Goal: Information Seeking & Learning: Check status

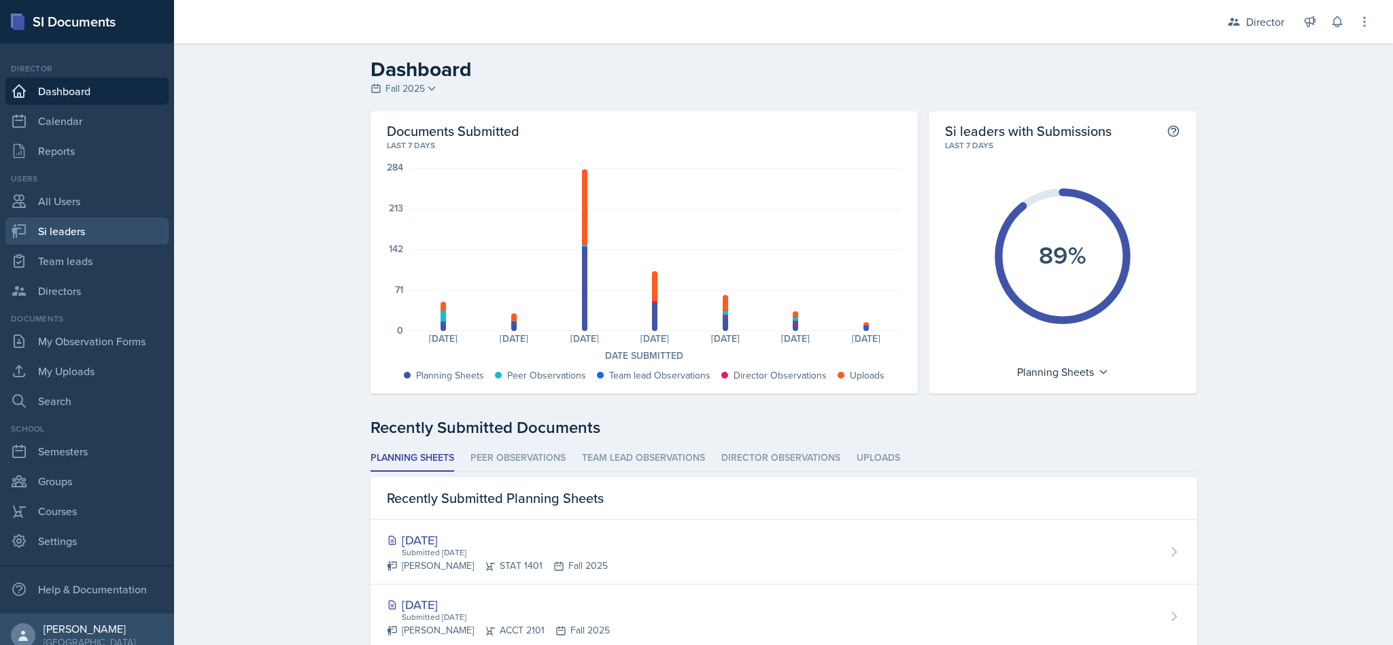
click at [54, 229] on link "Si leaders" at bounding box center [86, 231] width 163 height 27
select select "2bed604d-1099-4043-b1bc-2365e8740244"
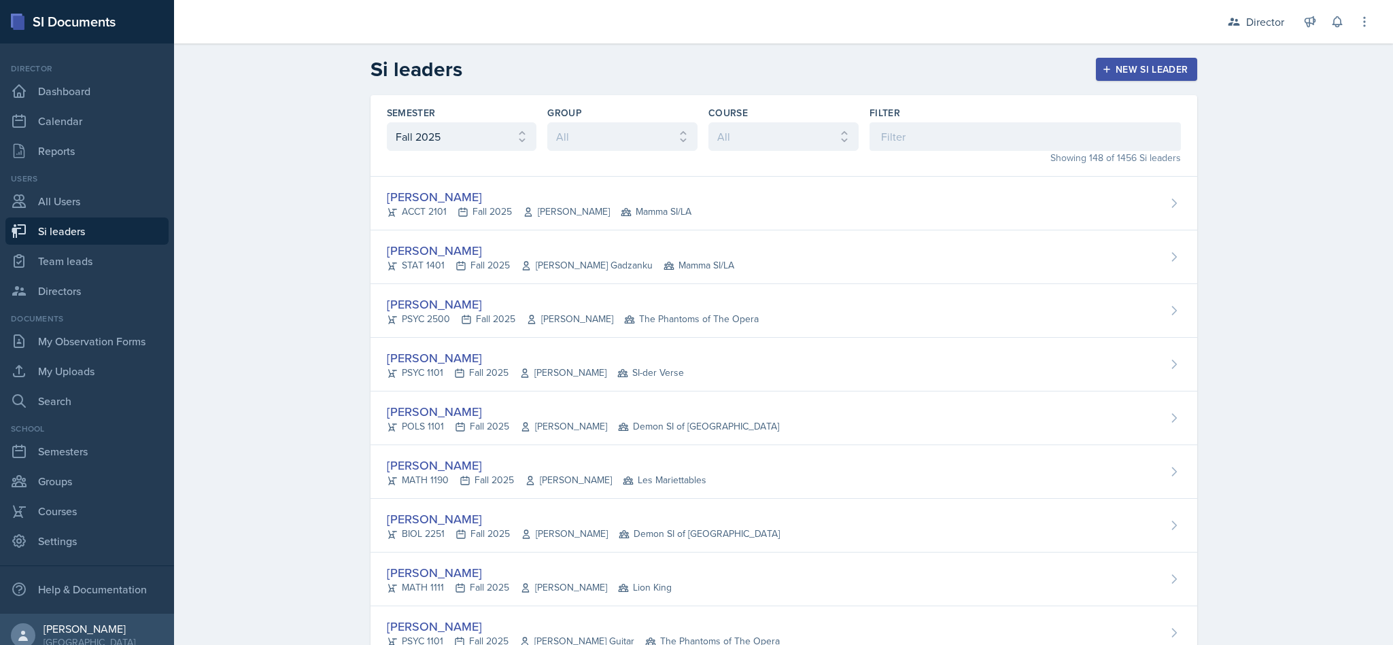
click at [1261, 15] on div "Director" at bounding box center [1265, 22] width 38 height 16
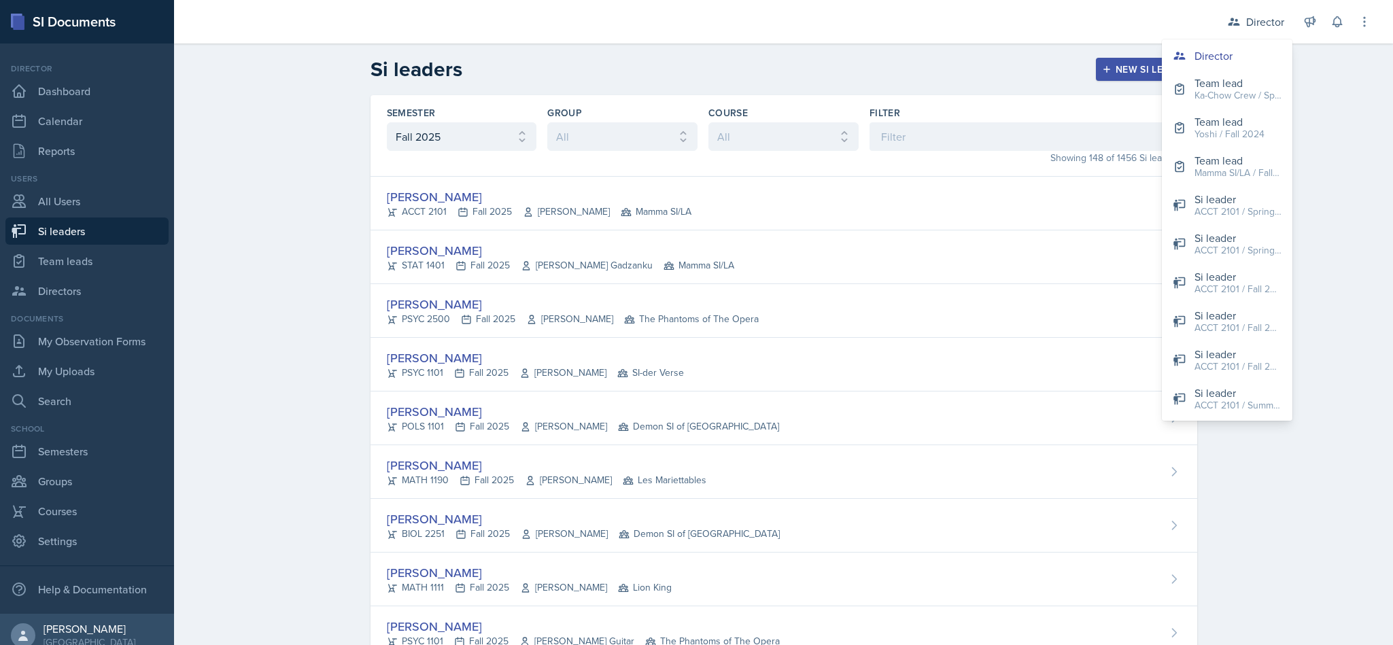
click at [1221, 177] on div "Mamma SI/LA / Fall 2025" at bounding box center [1237, 173] width 87 height 14
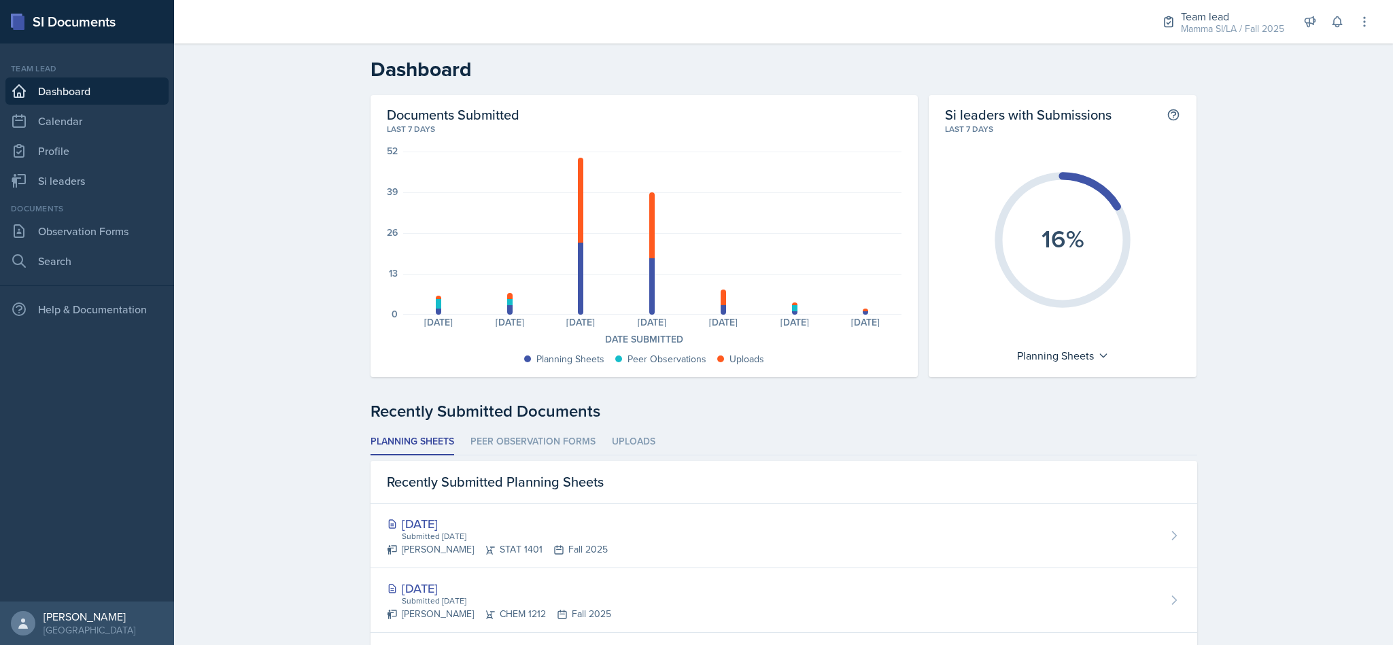
click at [1203, 31] on div "Mamma SI/LA / Fall 2025" at bounding box center [1232, 29] width 103 height 14
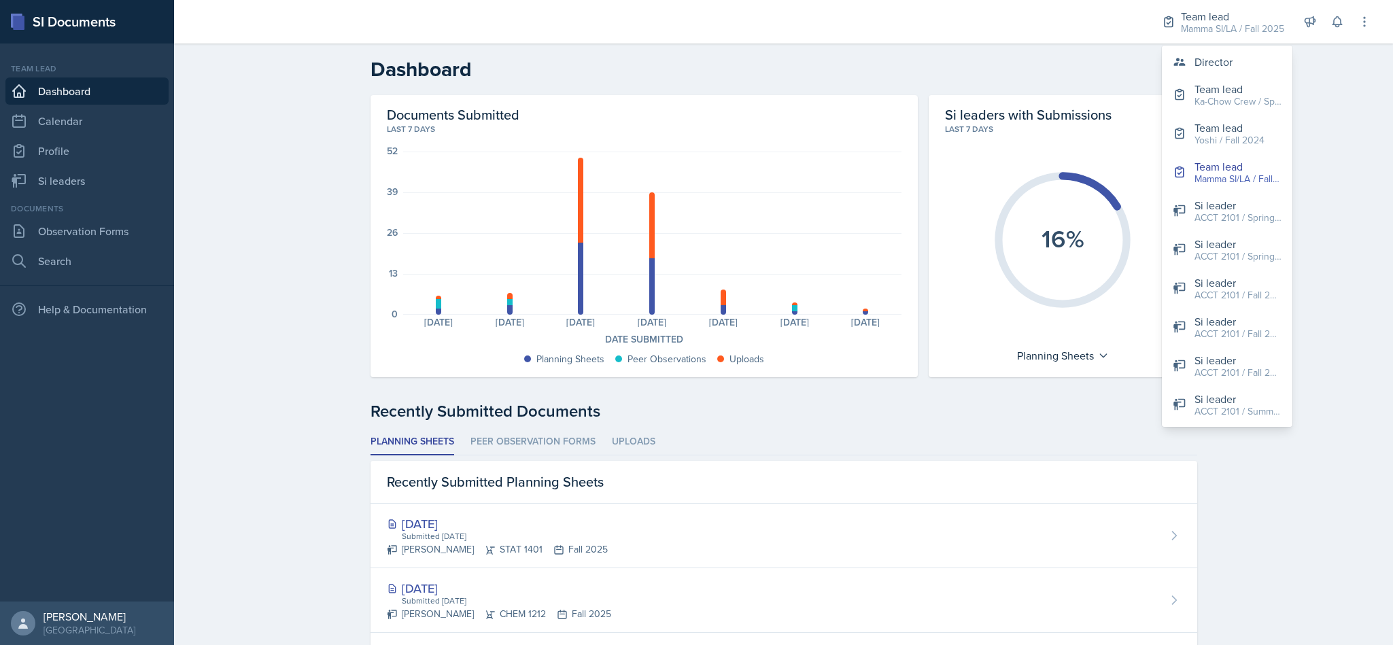
click at [1234, 265] on button "Si leader ACCT 2101 / Spring 2025" at bounding box center [1227, 249] width 131 height 39
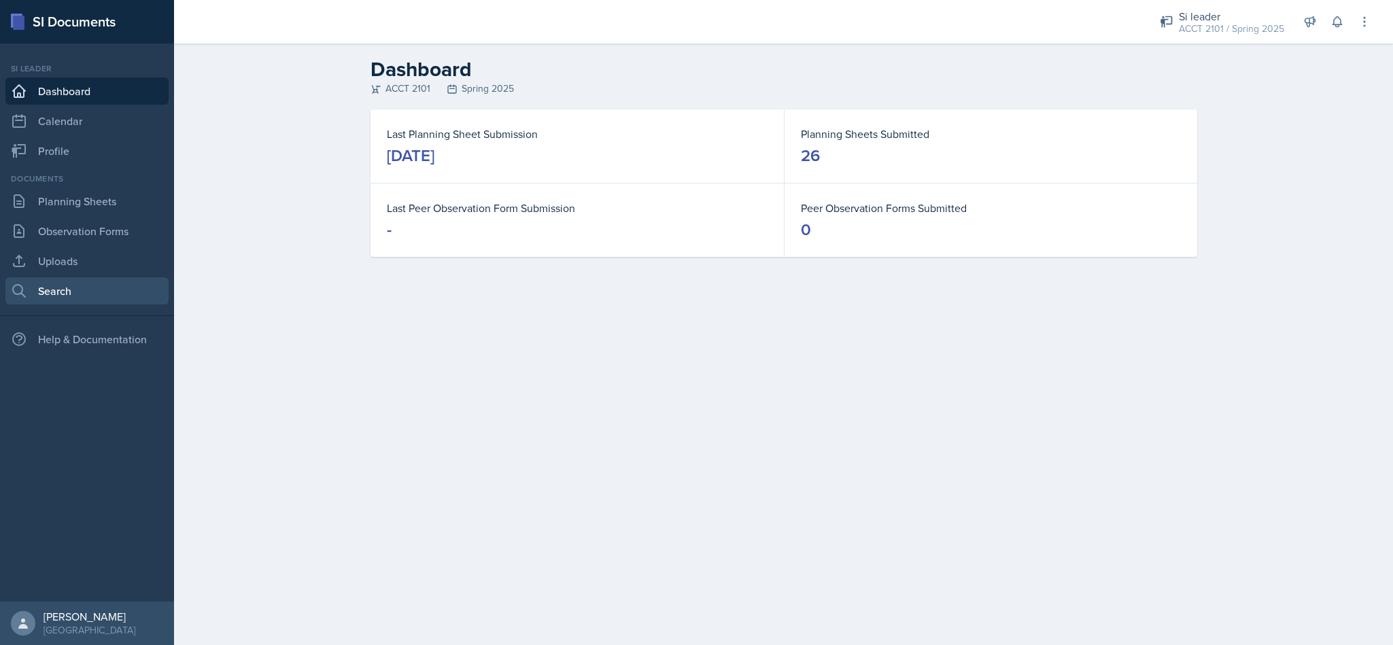
click at [52, 300] on link "Search" at bounding box center [86, 290] width 163 height 27
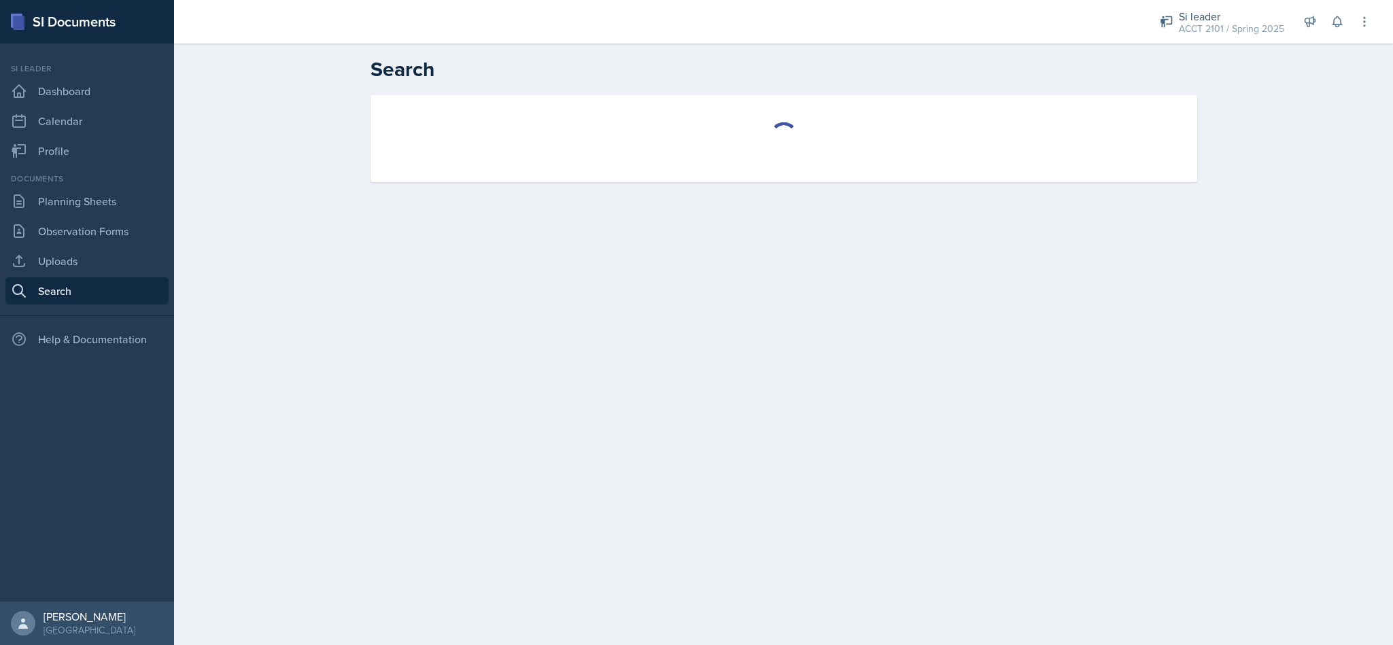
select select "all"
select select "1"
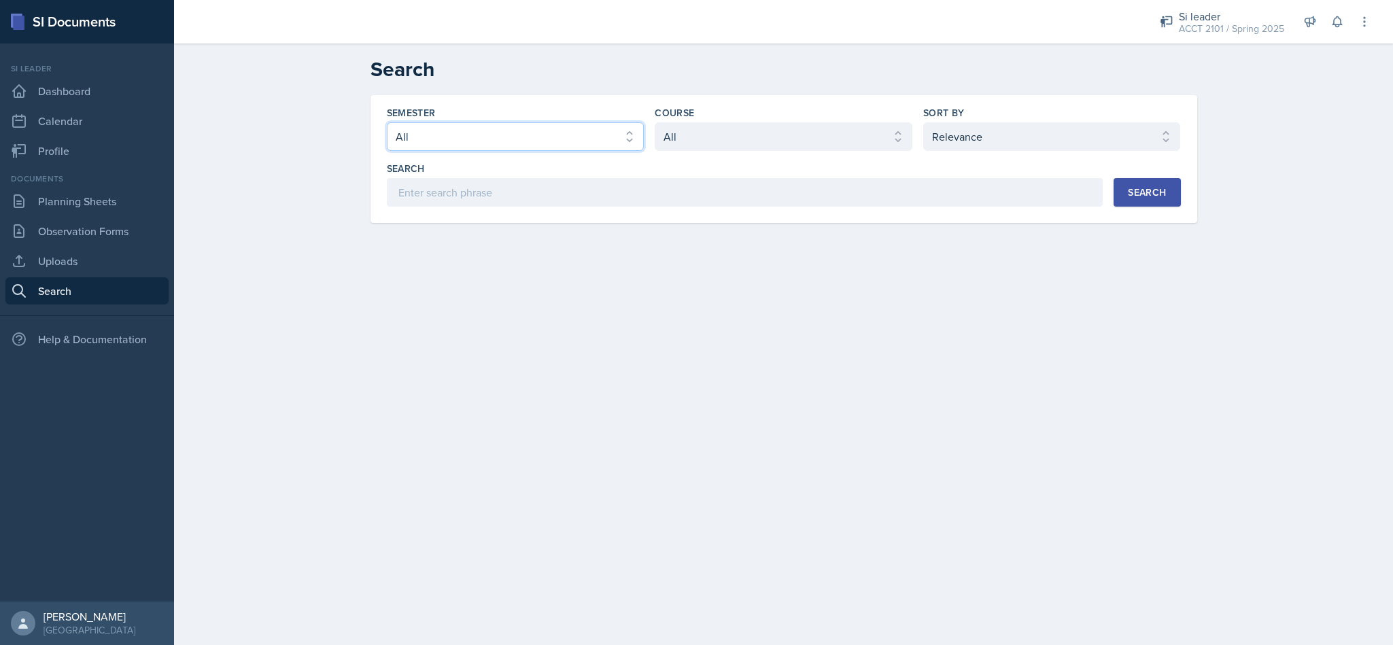
click at [610, 137] on select "Select semester All Fall 2025 Summer 2025 Spring 2025 Fall 2024 Summer 2024 Spr…" at bounding box center [516, 136] width 258 height 29
select select "e2039551-f485-4c1b-a525-5b9893bb04c4"
click at [387, 122] on select "Select semester All Fall 2025 Summer 2025 Spring 2025 Fall 2024 Summer 2024 Spr…" at bounding box center [516, 136] width 258 height 29
click at [816, 126] on select "Select course All ACCT 2101 ACCT 2102 ACCT 4050 ANTH 1102 ANTH 3301 ARCH 1000 A…" at bounding box center [784, 136] width 258 height 29
click at [655, 122] on select "Select course All ACCT 2101 ACCT 2102 ACCT 4050 ANTH 1102 ANTH 3301 ARCH 1000 A…" at bounding box center [784, 136] width 258 height 29
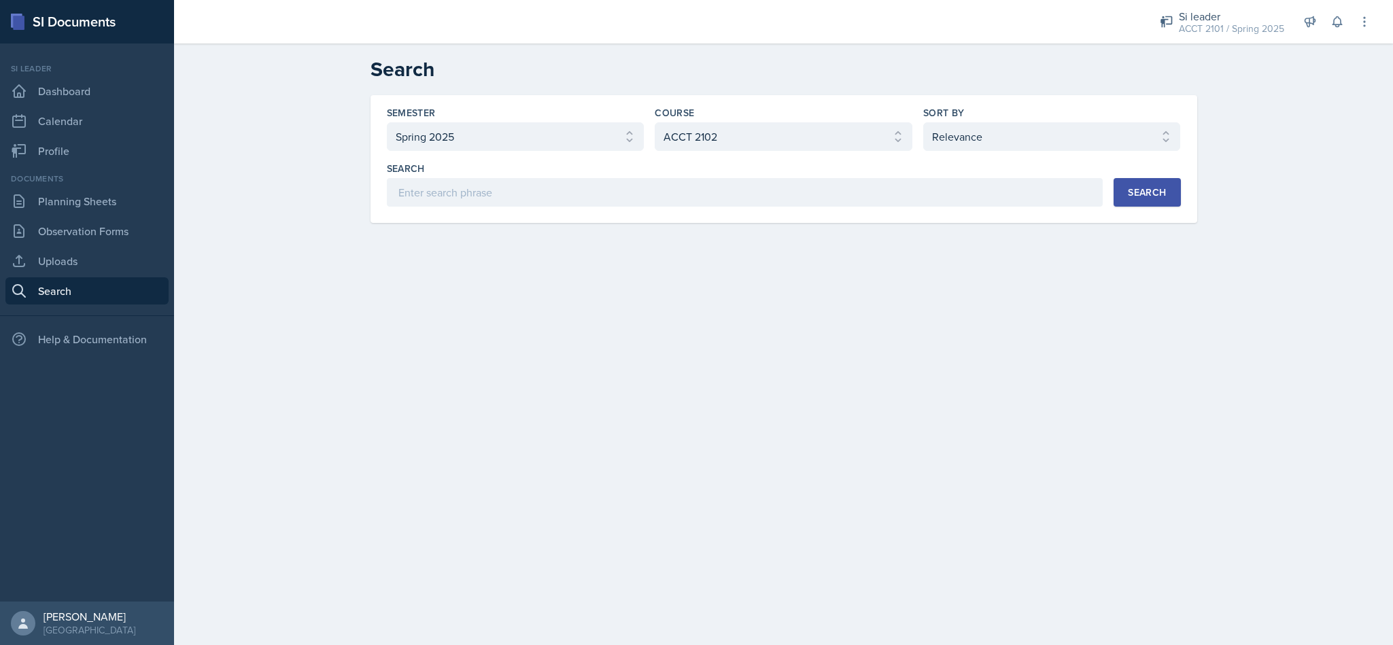
click at [1117, 206] on button "Search" at bounding box center [1146, 192] width 67 height 29
click at [858, 137] on select "Select course All ACCT 2101 ACCT 2102 ACCT 4050 ANTH 1102 ANTH 3301 ARCH 1000 A…" at bounding box center [784, 136] width 258 height 29
select select "98e834a5-c83e-4e52-b556-b4b33834ab53"
click at [655, 122] on select "Select course All ACCT 2101 ACCT 2102 ACCT 4050 ANTH 1102 ANTH 3301 ARCH 1000 A…" at bounding box center [784, 136] width 258 height 29
click at [1116, 206] on button "Search" at bounding box center [1146, 192] width 67 height 29
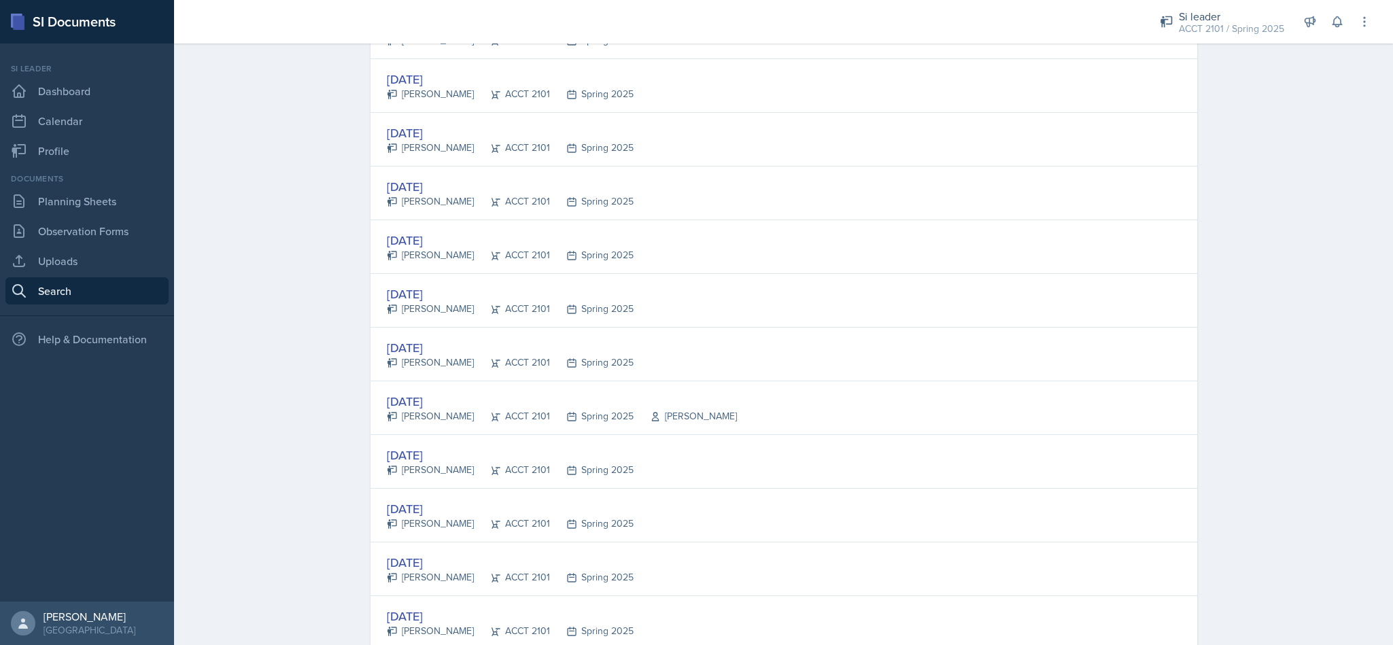
scroll to position [538, 0]
click at [435, 361] on div "Kaitlyn Morgan" at bounding box center [430, 358] width 87 height 14
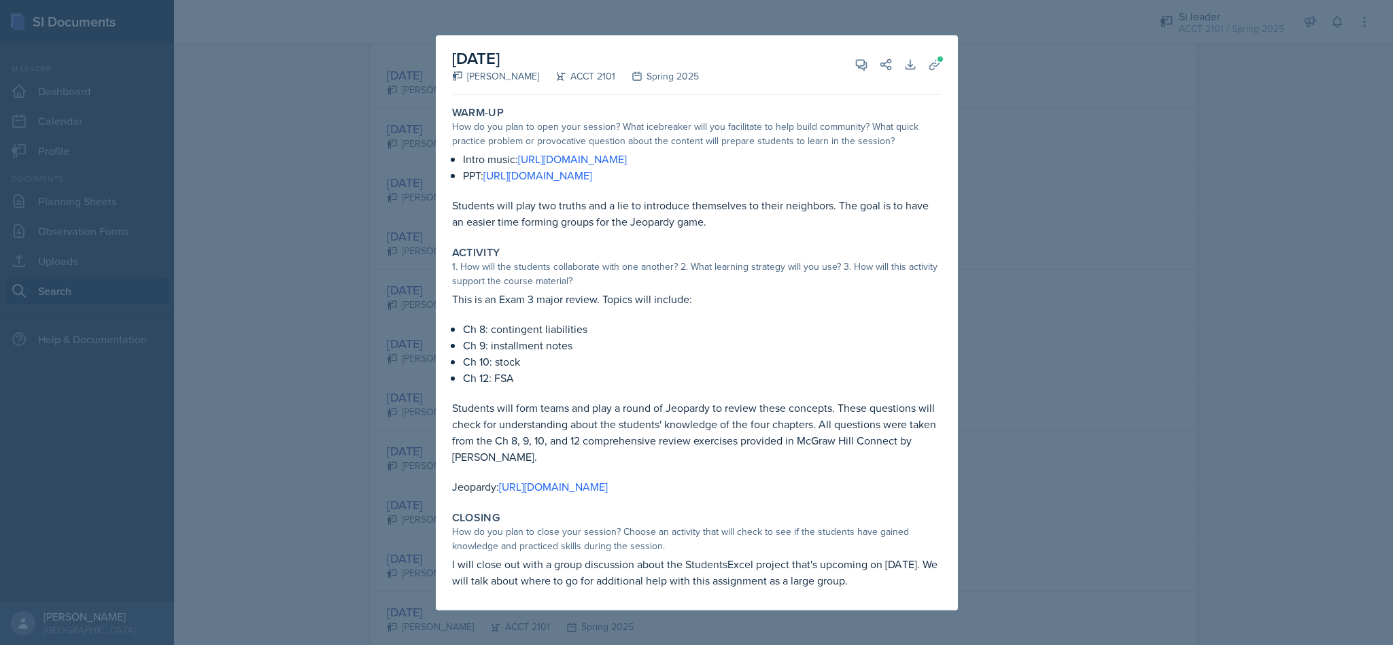
click at [1181, 345] on div at bounding box center [696, 322] width 1393 height 645
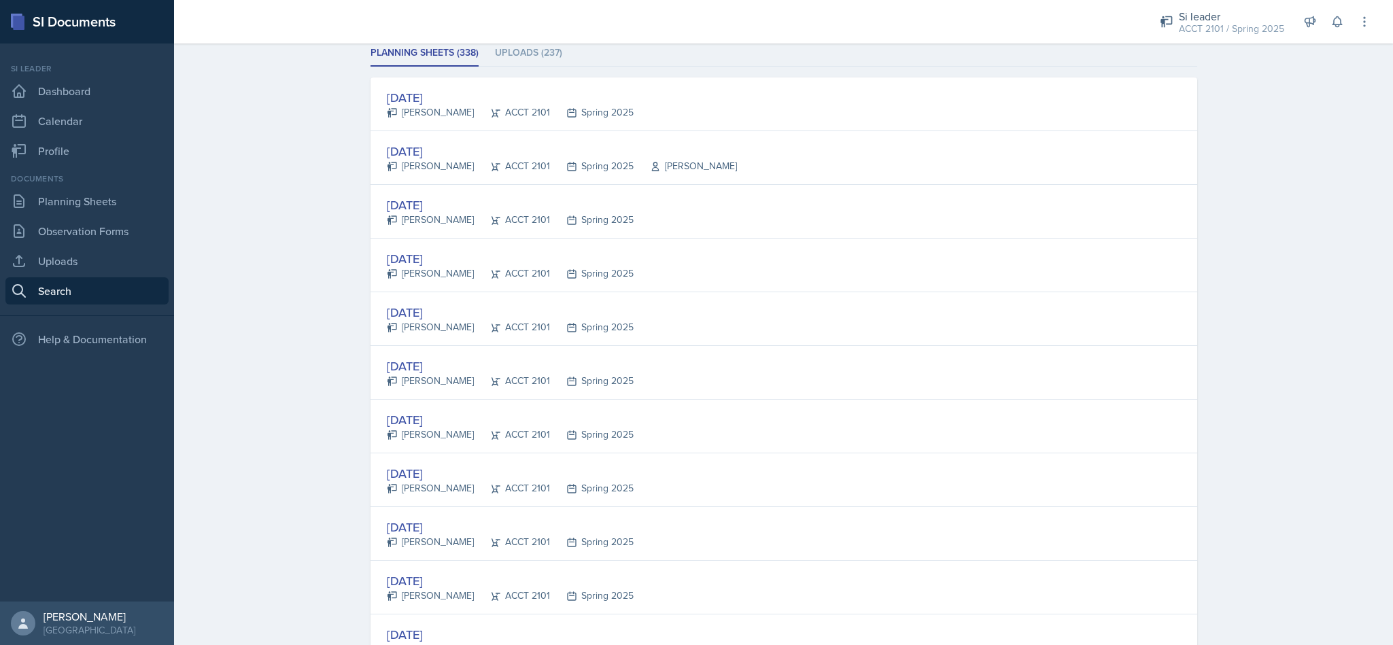
scroll to position [0, 0]
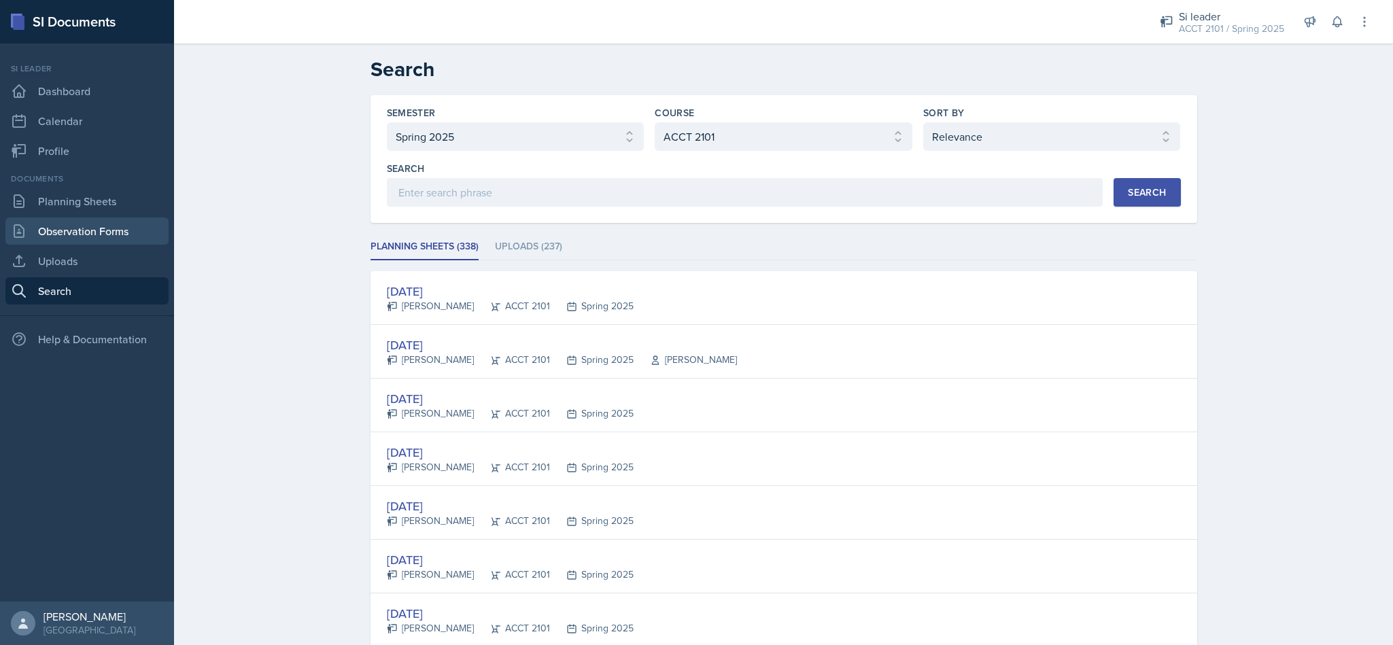
click at [105, 237] on link "Observation Forms" at bounding box center [86, 231] width 163 height 27
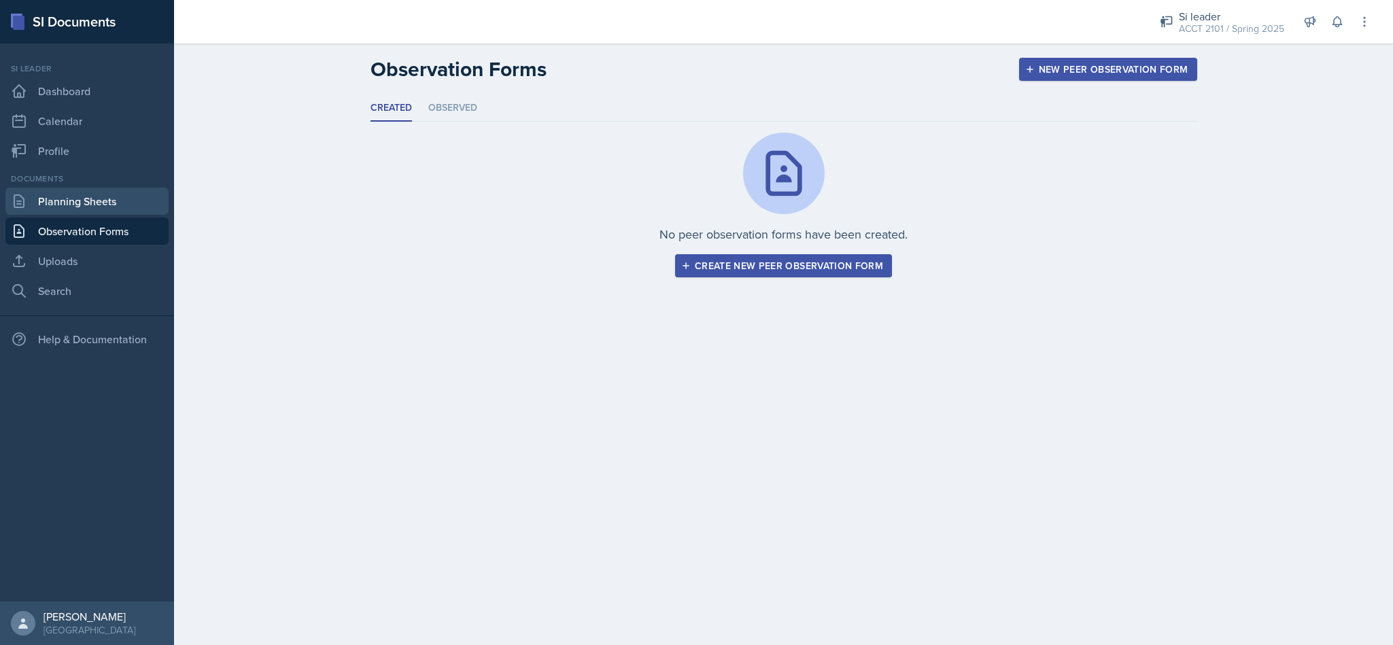
click at [86, 214] on link "Planning Sheets" at bounding box center [86, 201] width 163 height 27
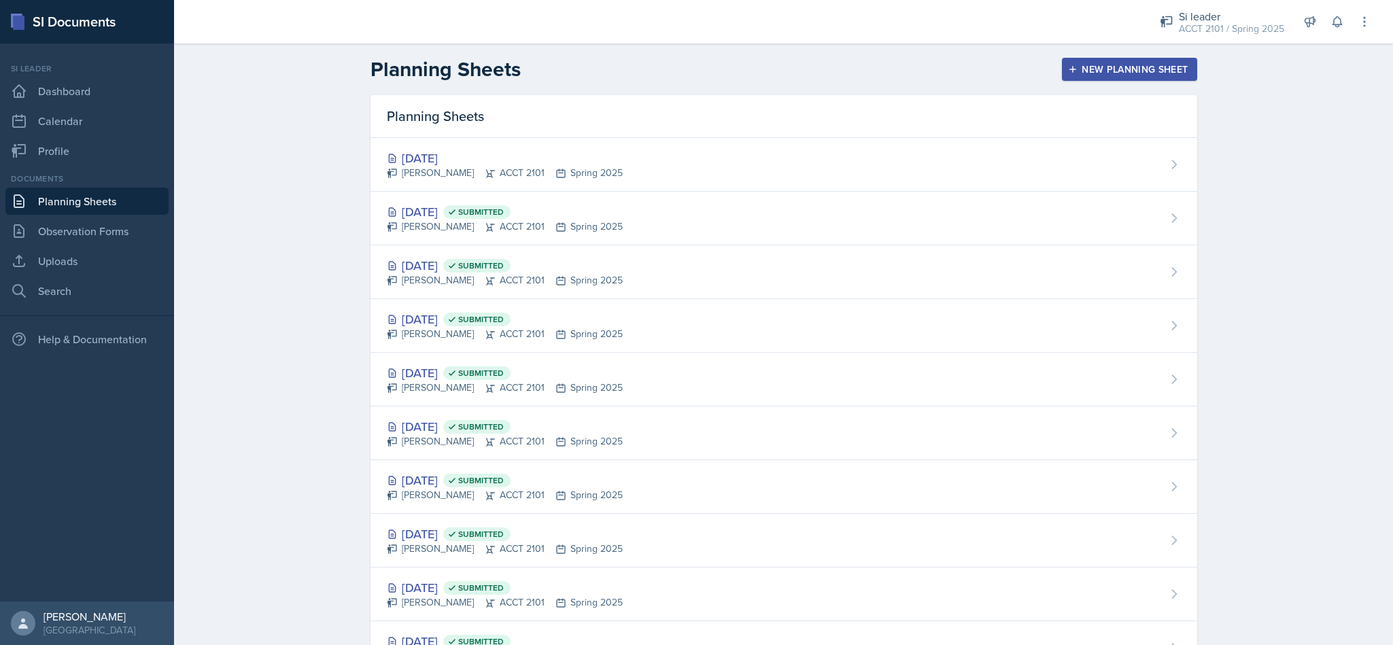
click at [1130, 76] on button "New Planning Sheet" at bounding box center [1129, 69] width 135 height 23
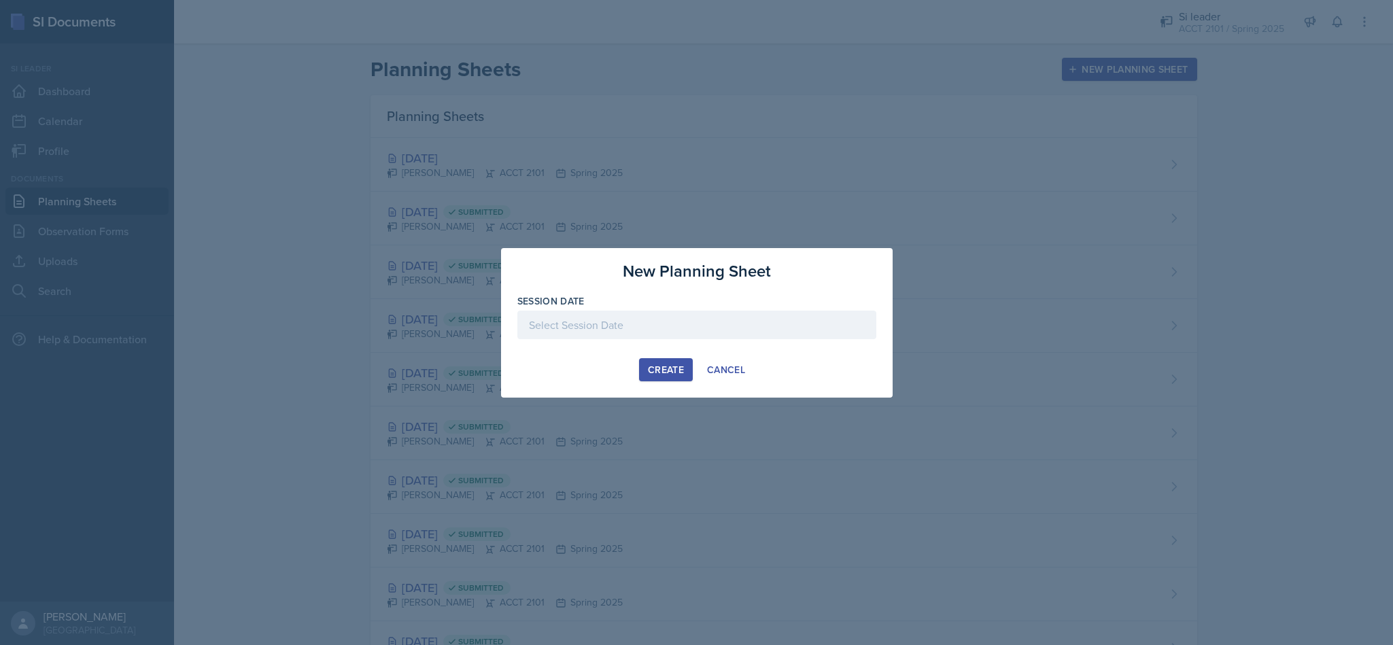
click at [1216, 145] on div at bounding box center [696, 322] width 1393 height 645
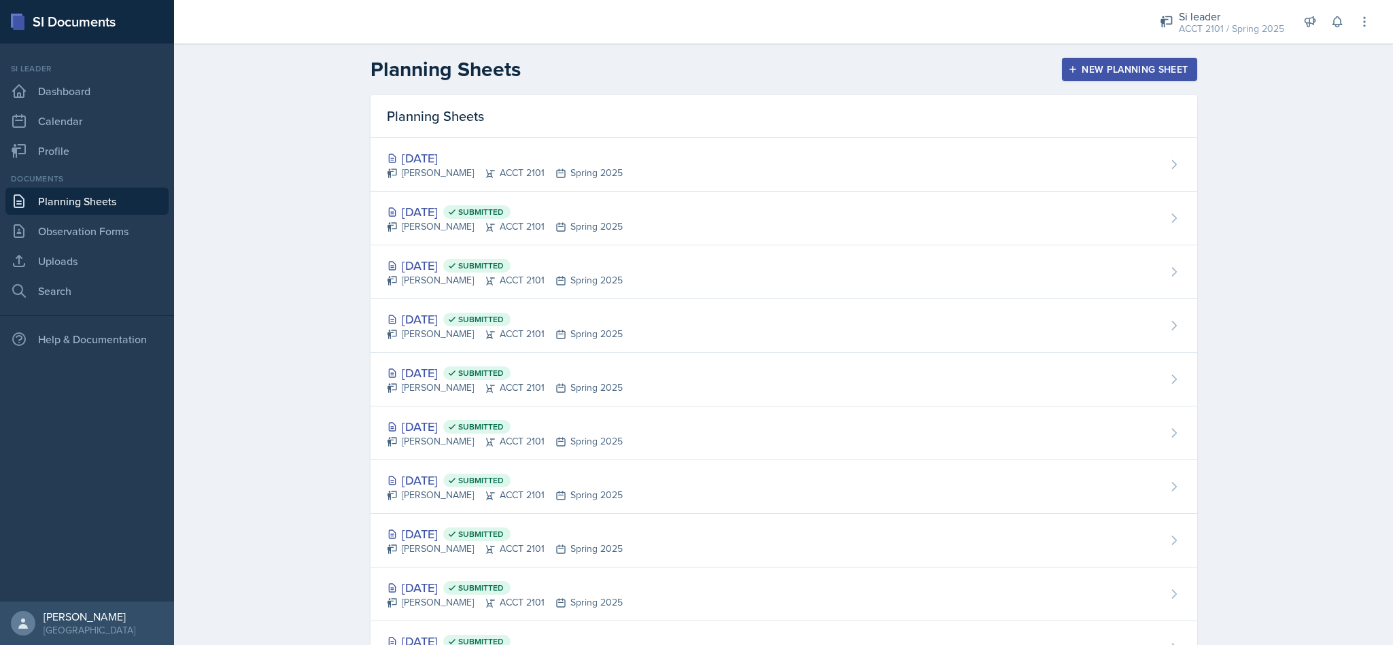
click at [1224, 8] on div "Si leader" at bounding box center [1231, 16] width 105 height 16
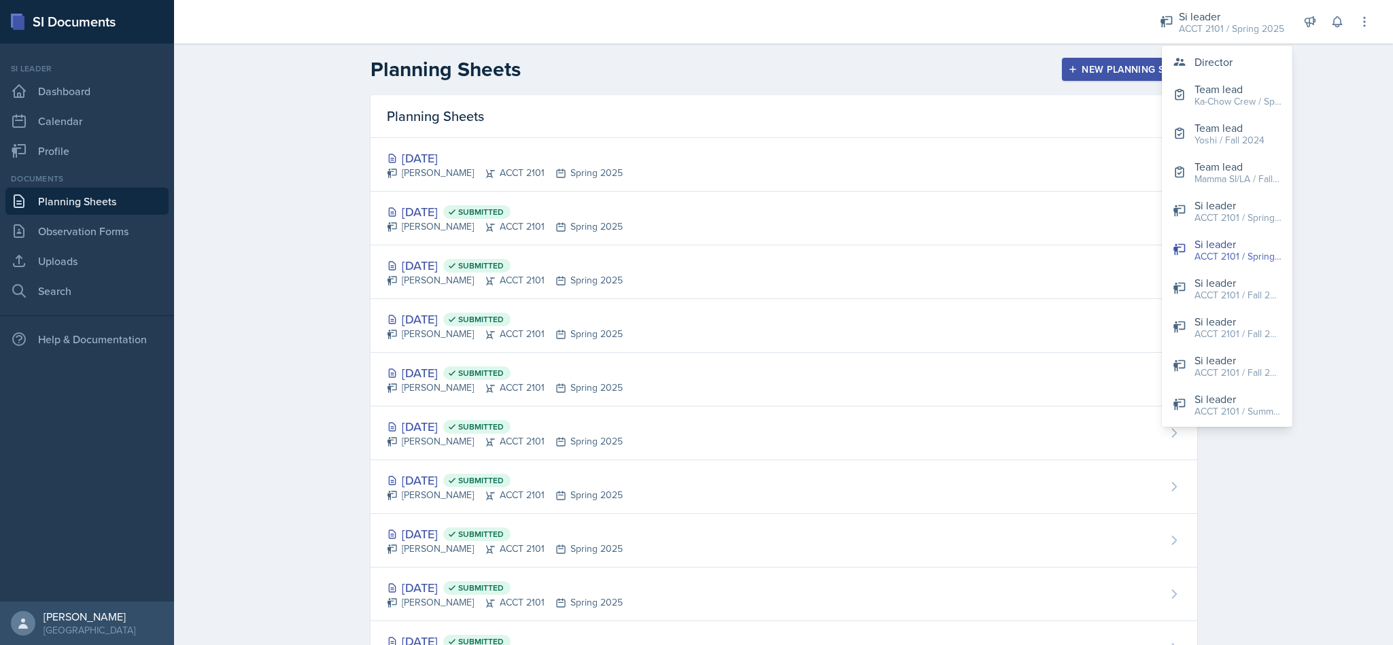
click at [1234, 63] on button "Director" at bounding box center [1227, 61] width 131 height 27
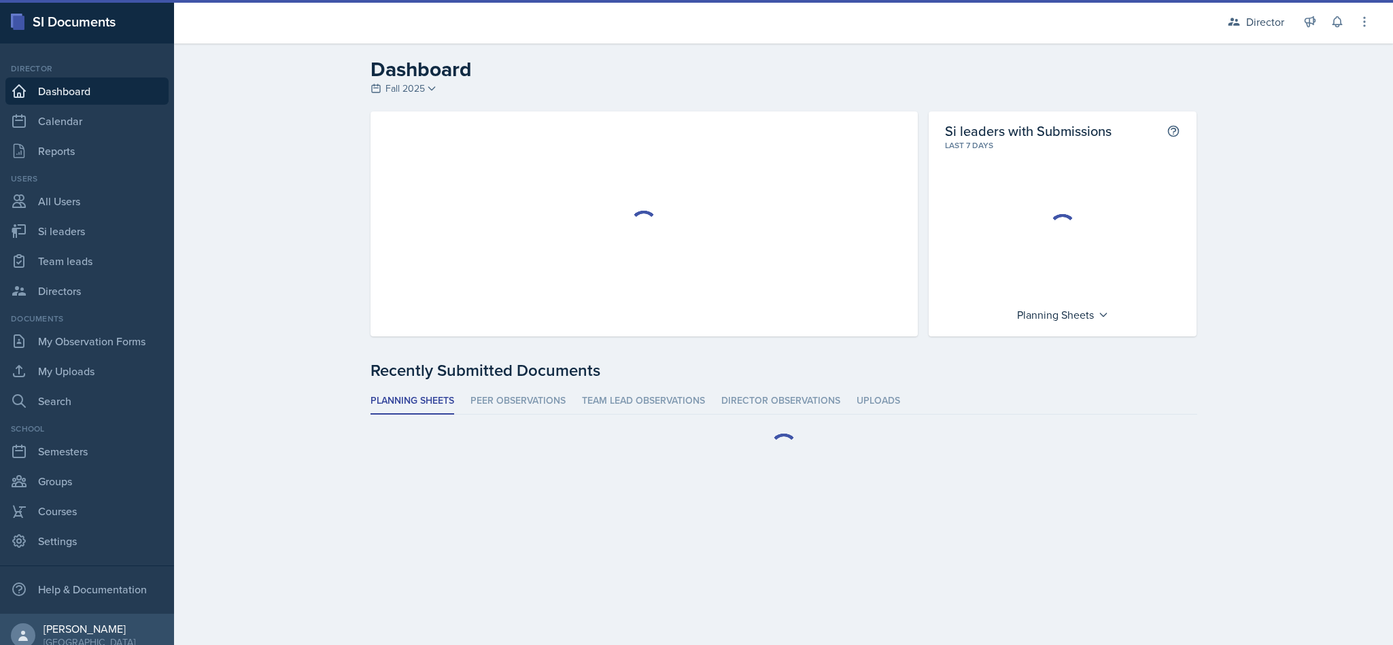
click at [90, 241] on link "Si leaders" at bounding box center [86, 231] width 163 height 27
select select "2bed604d-1099-4043-b1bc-2365e8740244"
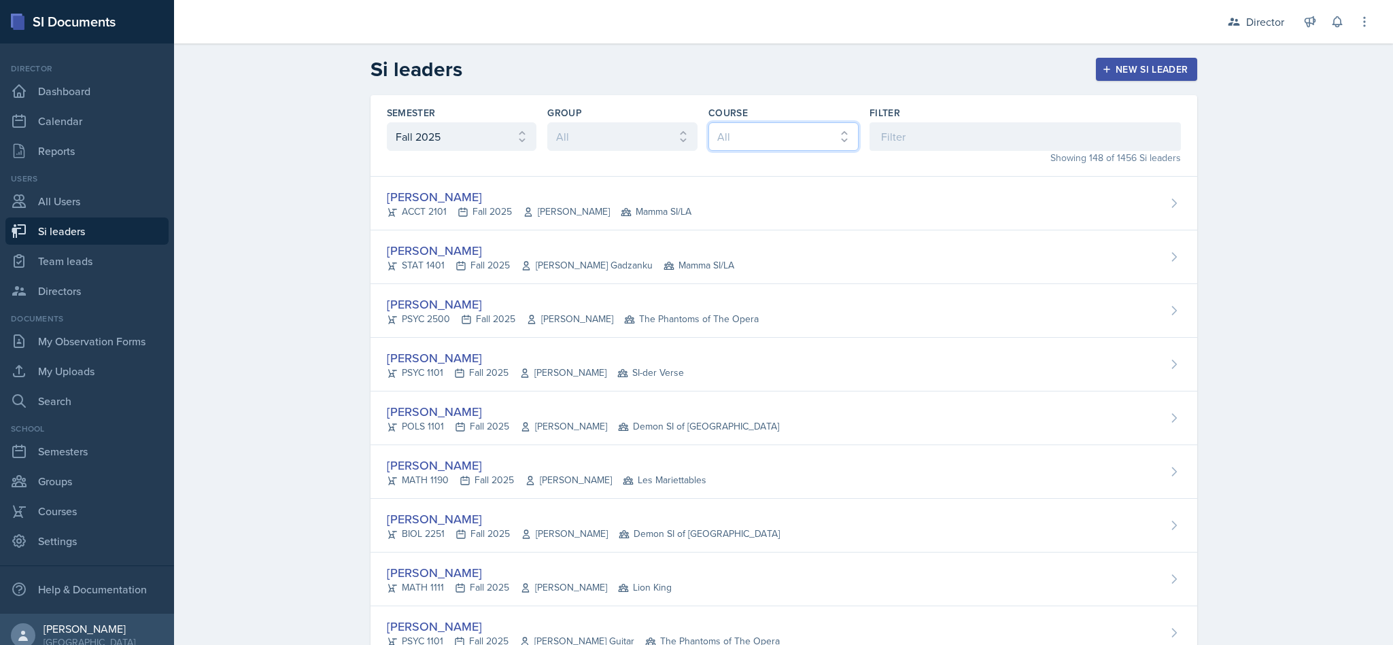
click at [849, 137] on select "All ACCT 2101 ACCT 2102 ACCT 4050 ANTH 1102 ANTH 3301 ARCH 1000 ARCH 1000 ARCH …" at bounding box center [783, 136] width 150 height 29
click at [969, 139] on input at bounding box center [1024, 136] width 311 height 29
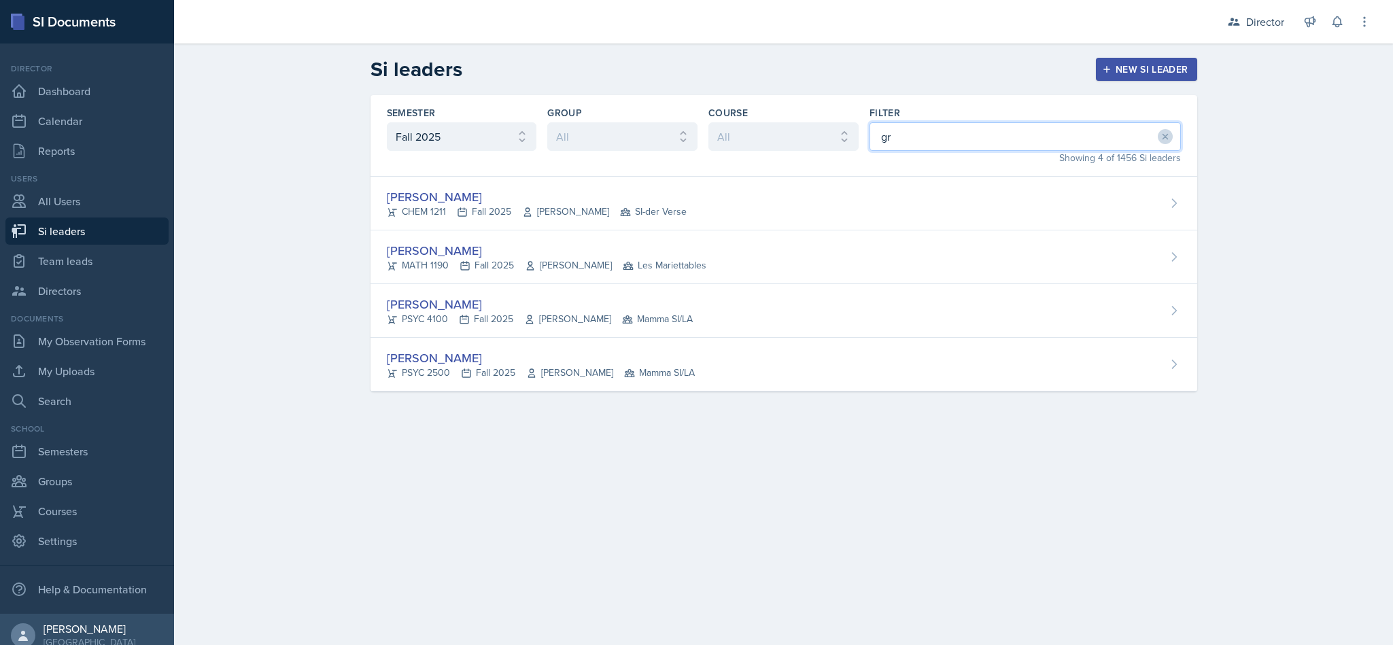
type input "gra"
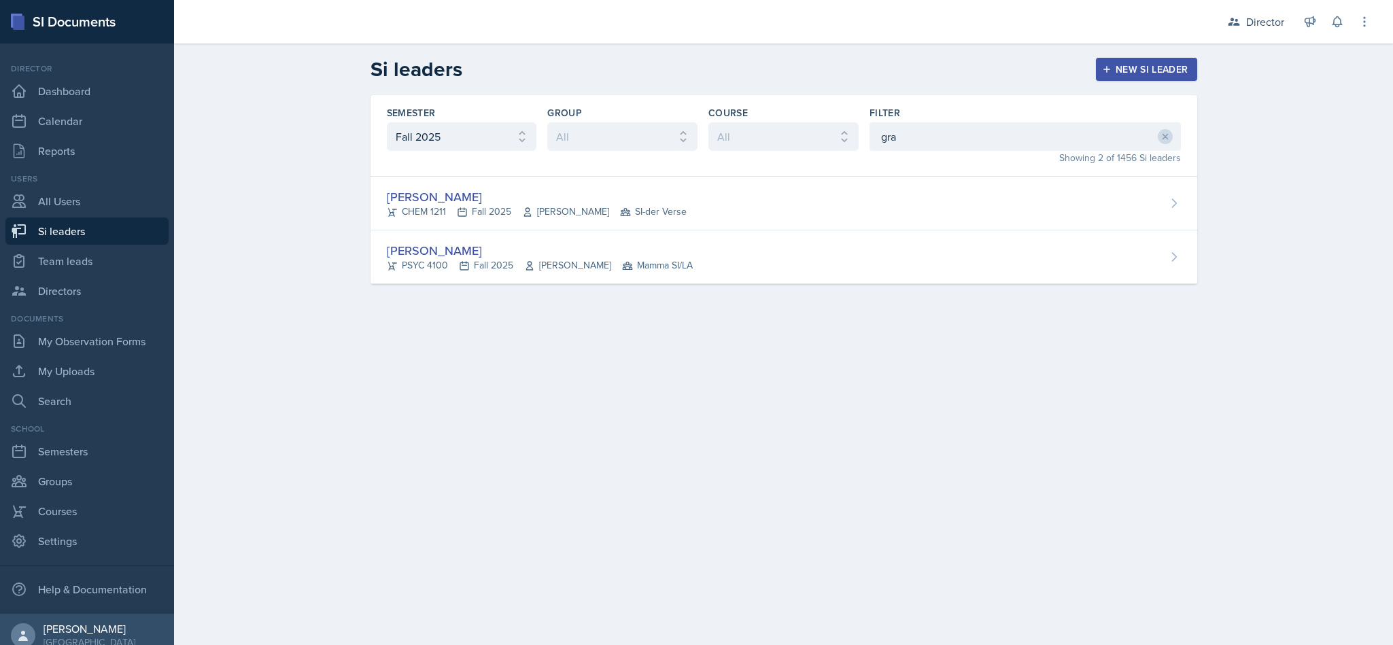
click at [854, 268] on div "Grace Julian PSYC 4100 Fall 2025 Paul Story Mamma SI/LA" at bounding box center [783, 257] width 827 height 54
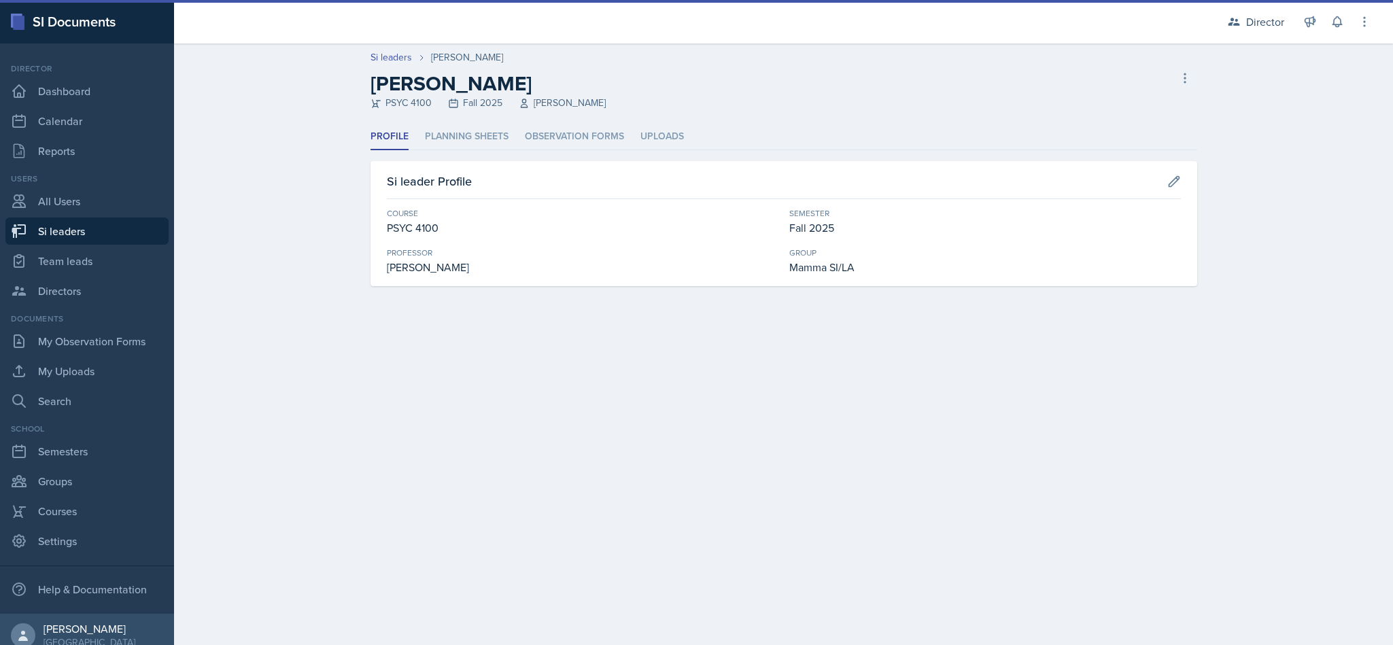
click at [429, 135] on li "Planning Sheets" at bounding box center [467, 137] width 84 height 27
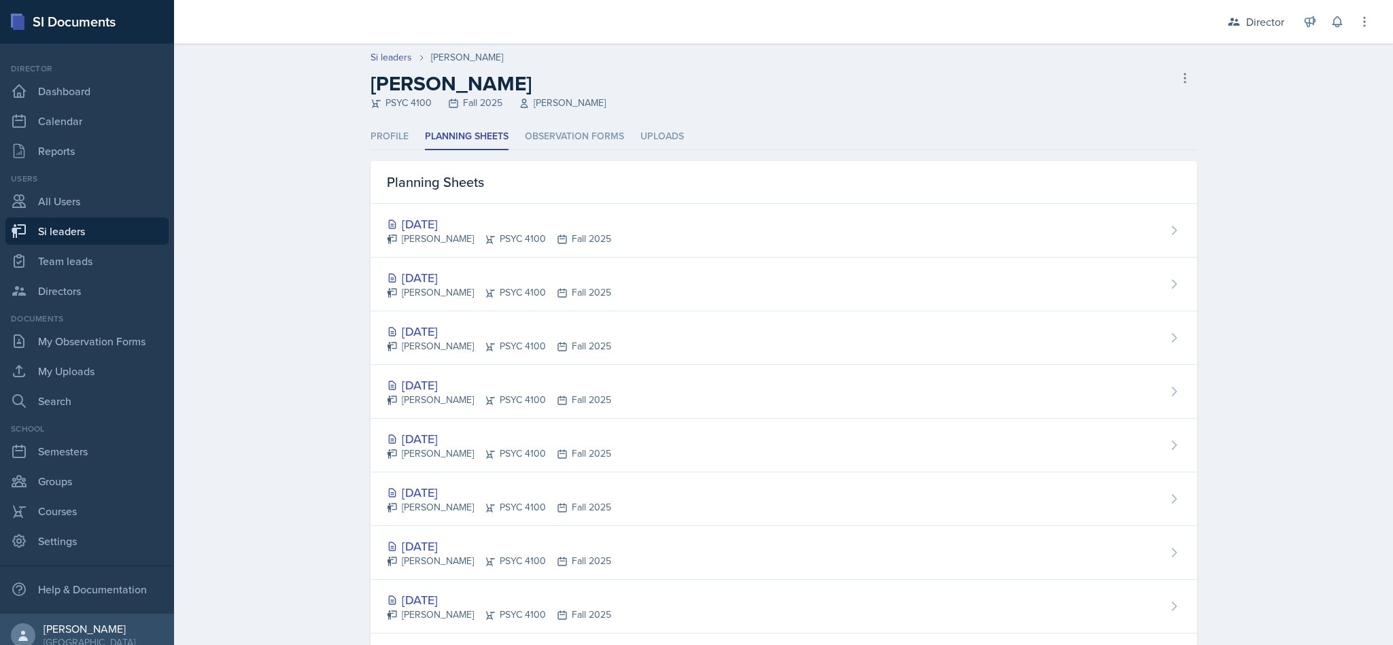
click at [816, 218] on div "Sep 25th, 2025 Grace Julian PSYC 4100 Fall 2025" at bounding box center [783, 231] width 827 height 54
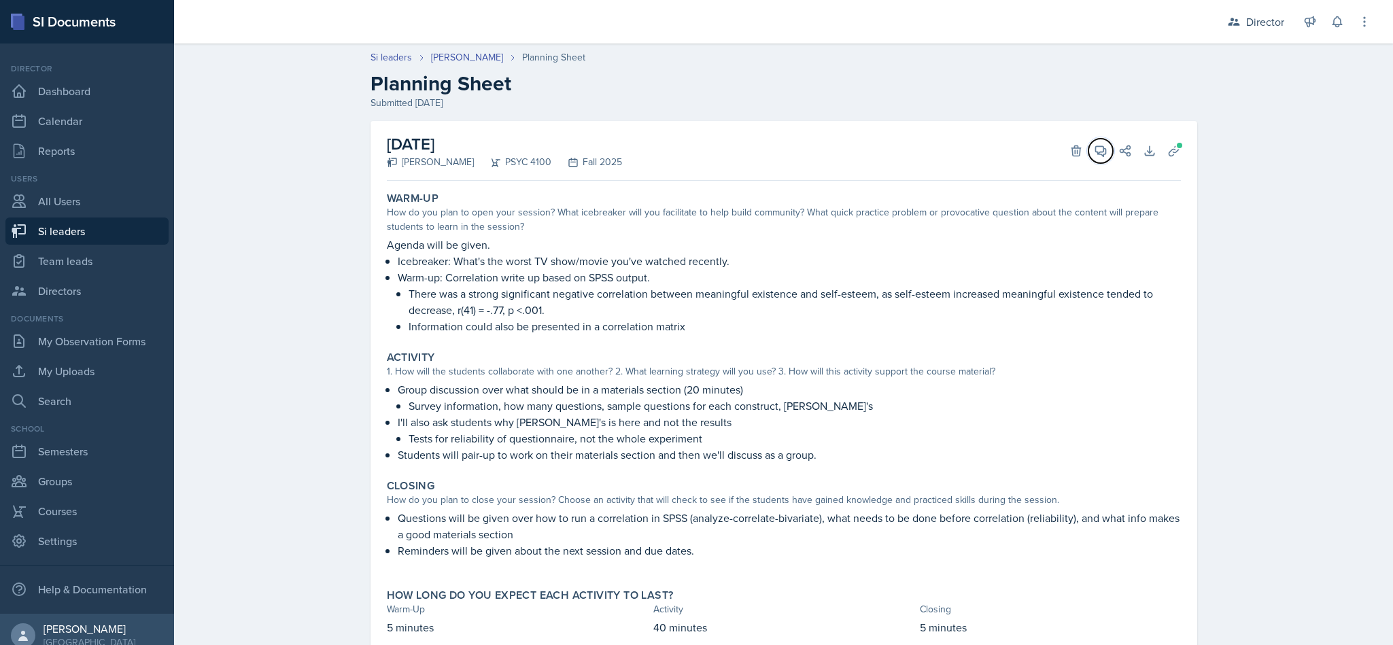
click at [1096, 159] on button "View Comments" at bounding box center [1100, 151] width 24 height 24
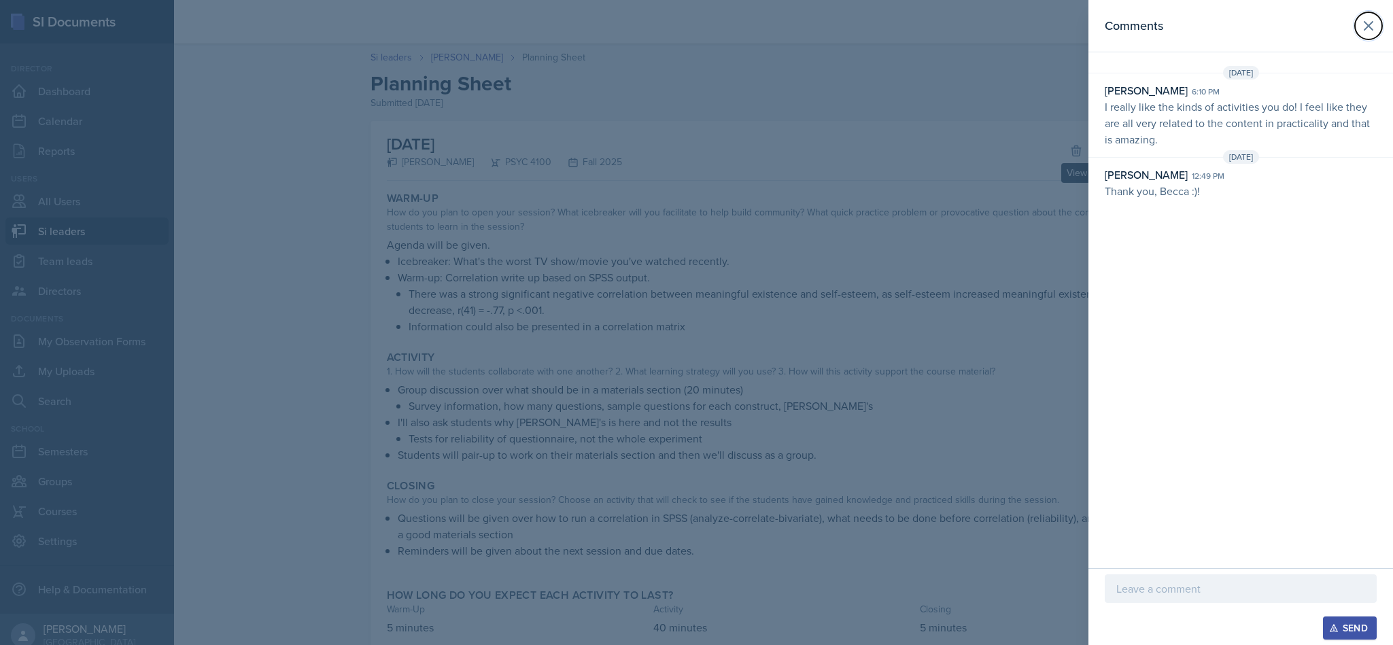
click at [1367, 29] on icon at bounding box center [1368, 26] width 16 height 16
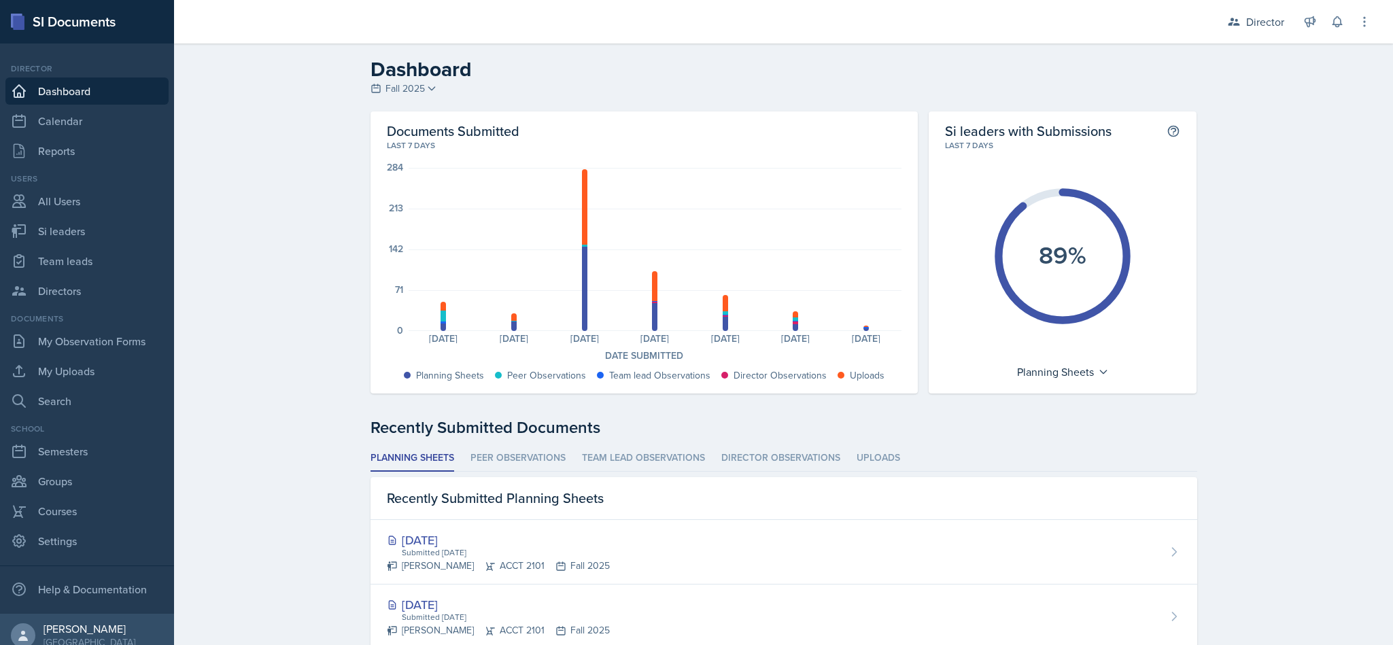
click at [956, 66] on h2 "Dashboard" at bounding box center [783, 69] width 827 height 24
click at [1275, 46] on header "Dashboard Fall 2025 Fall 2025 Summer 2025 Spring 2025 Fall 2024 Summer 2024 Spr…" at bounding box center [783, 78] width 1219 height 68
click at [1263, 31] on div "Director" at bounding box center [1255, 22] width 73 height 24
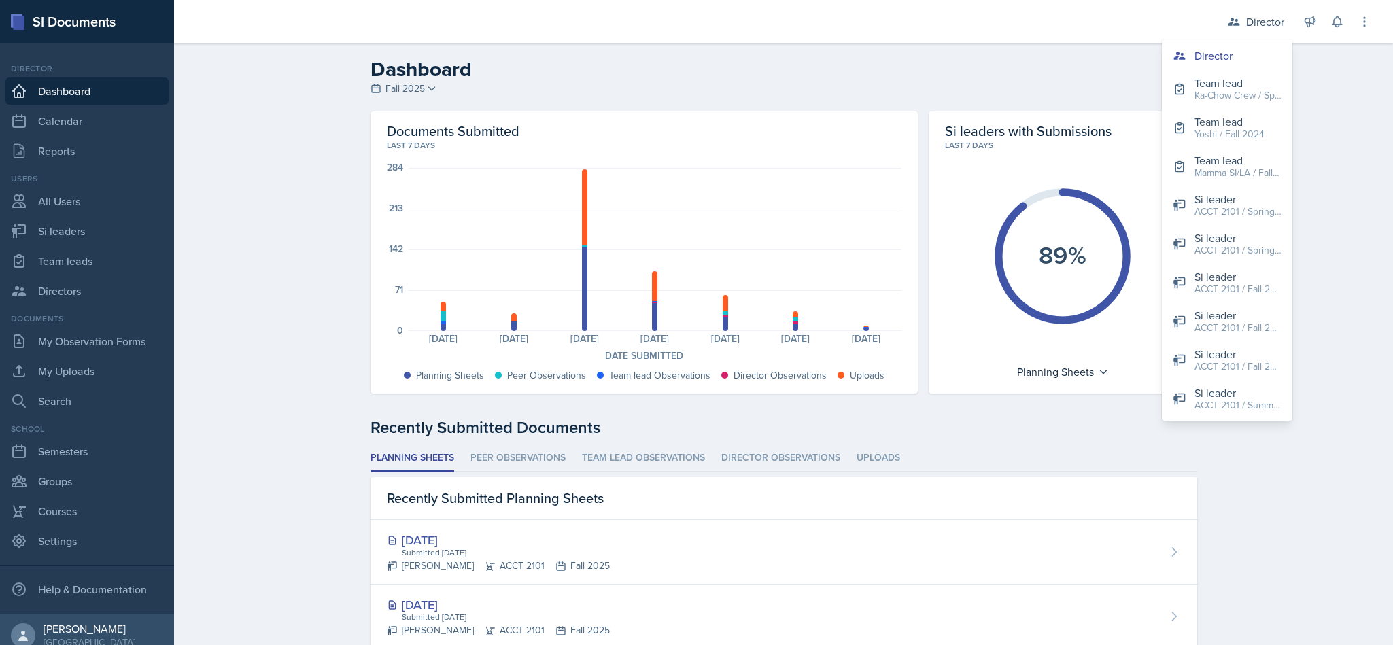
click at [1242, 175] on div "Mamma SI/LA / Fall 2025" at bounding box center [1237, 173] width 87 height 14
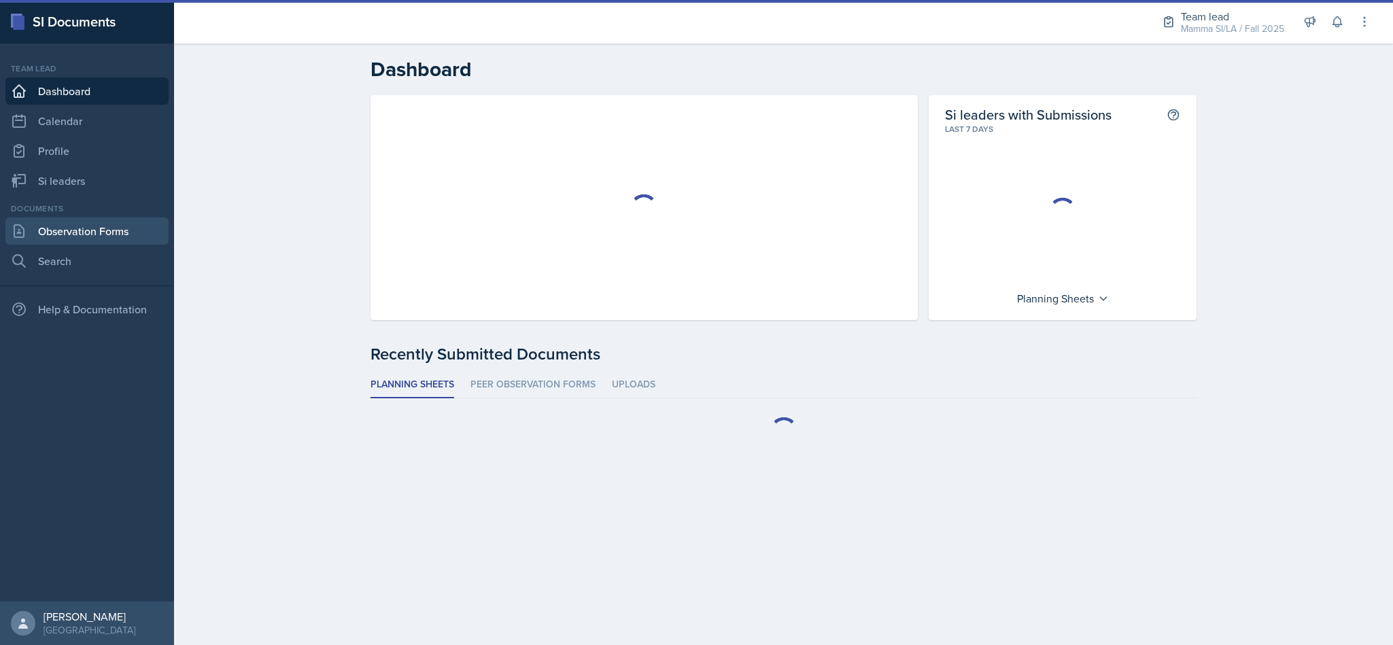
click at [52, 231] on link "Observation Forms" at bounding box center [86, 231] width 163 height 27
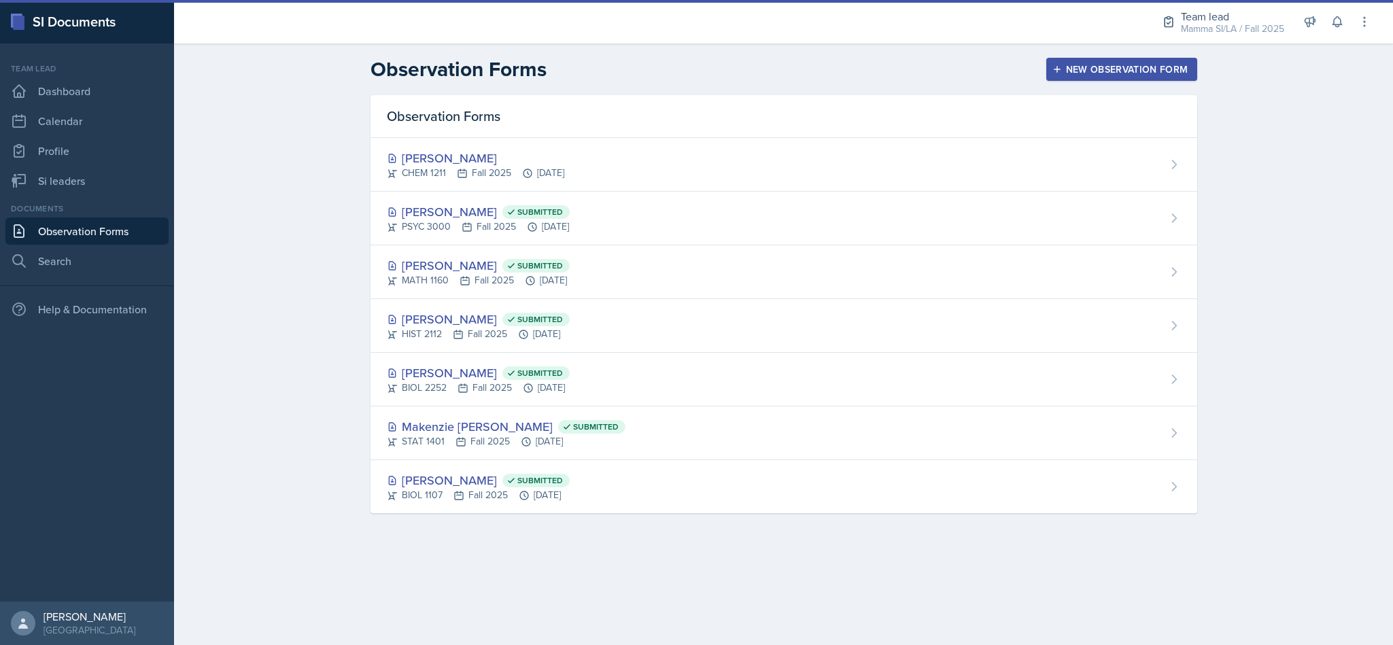
click at [464, 159] on div "[PERSON_NAME]" at bounding box center [475, 158] width 177 height 18
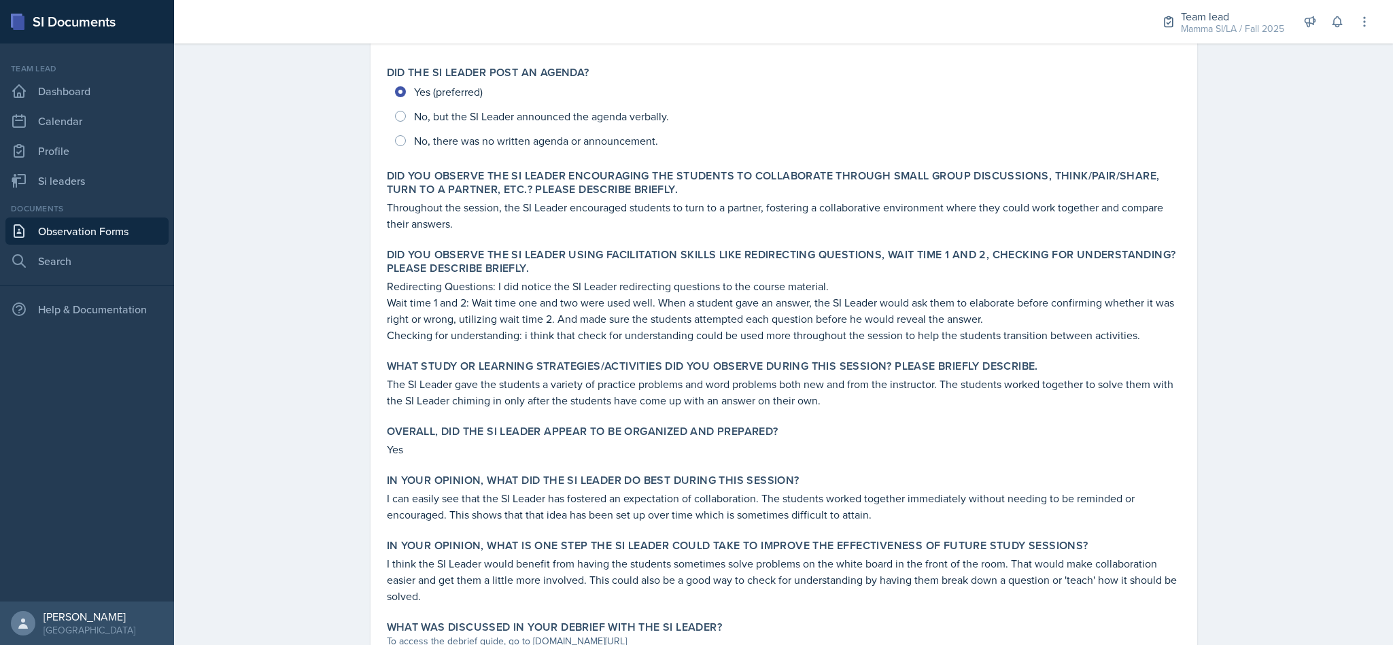
scroll to position [467, 0]
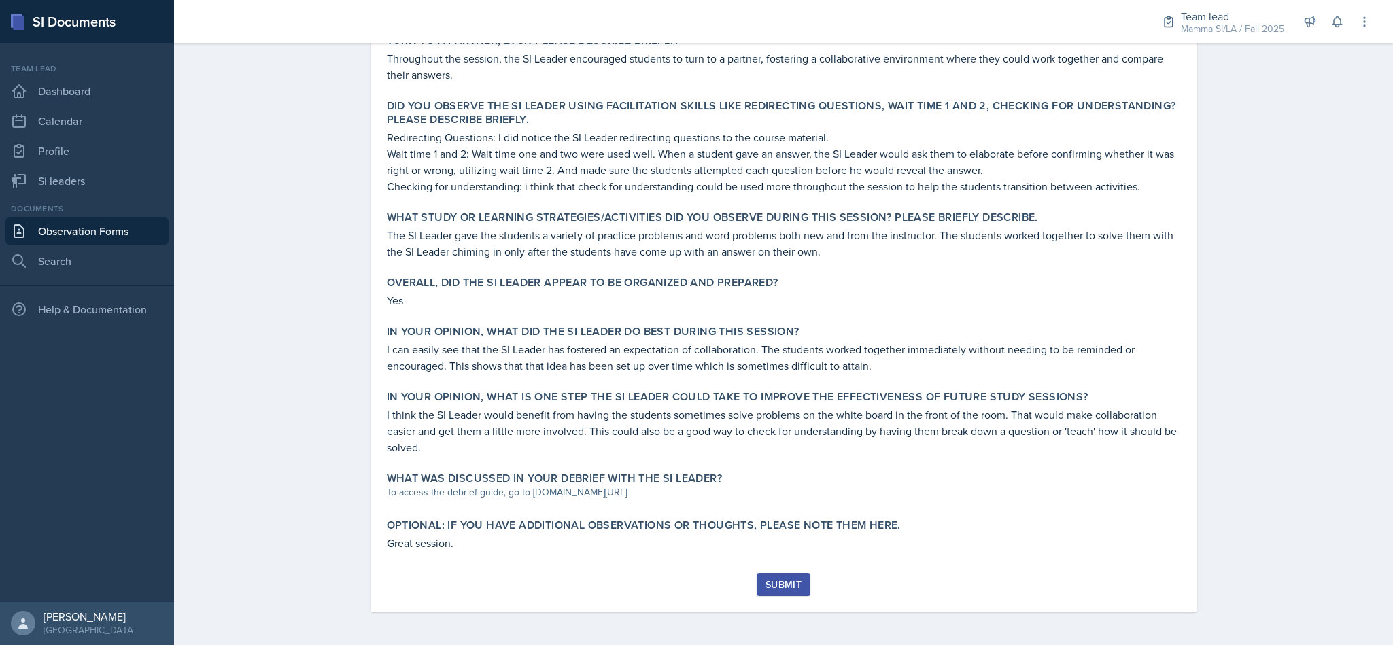
click at [988, 468] on div "What was discussed in your debrief with the SI Leader? To access the debrief gu…" at bounding box center [783, 486] width 805 height 41
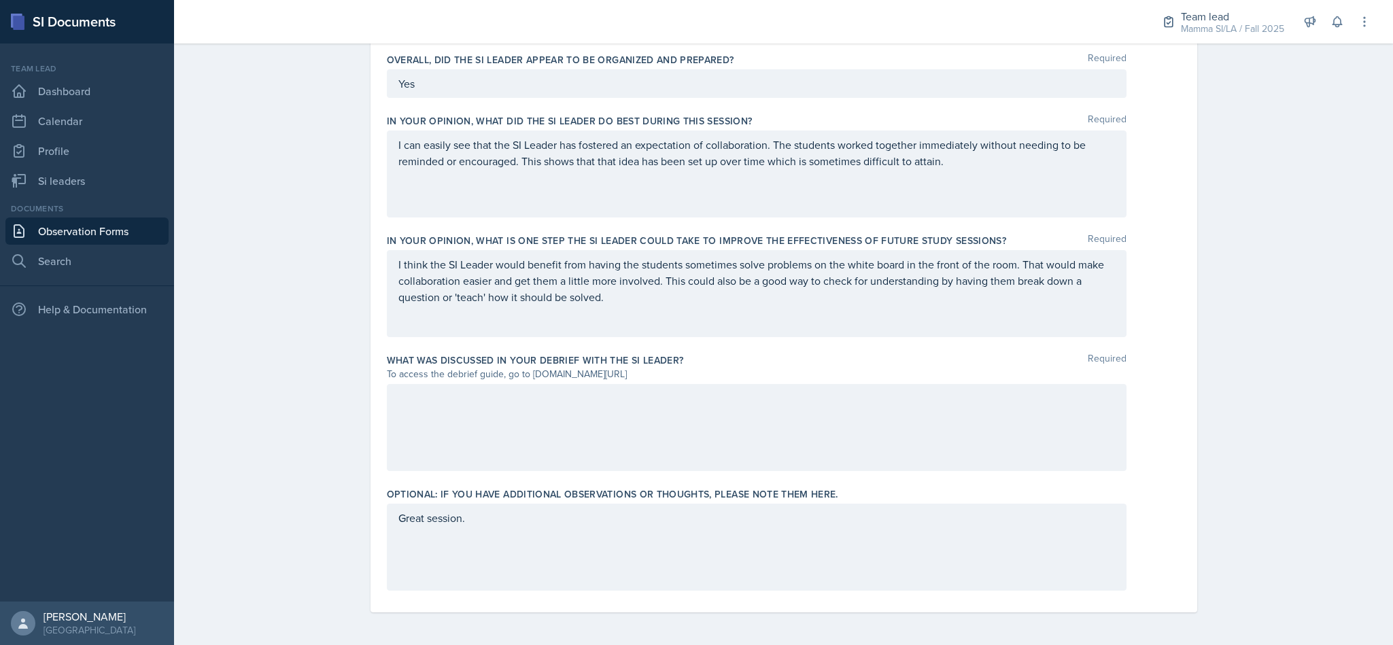
scroll to position [812, 0]
click at [989, 453] on div at bounding box center [757, 427] width 740 height 87
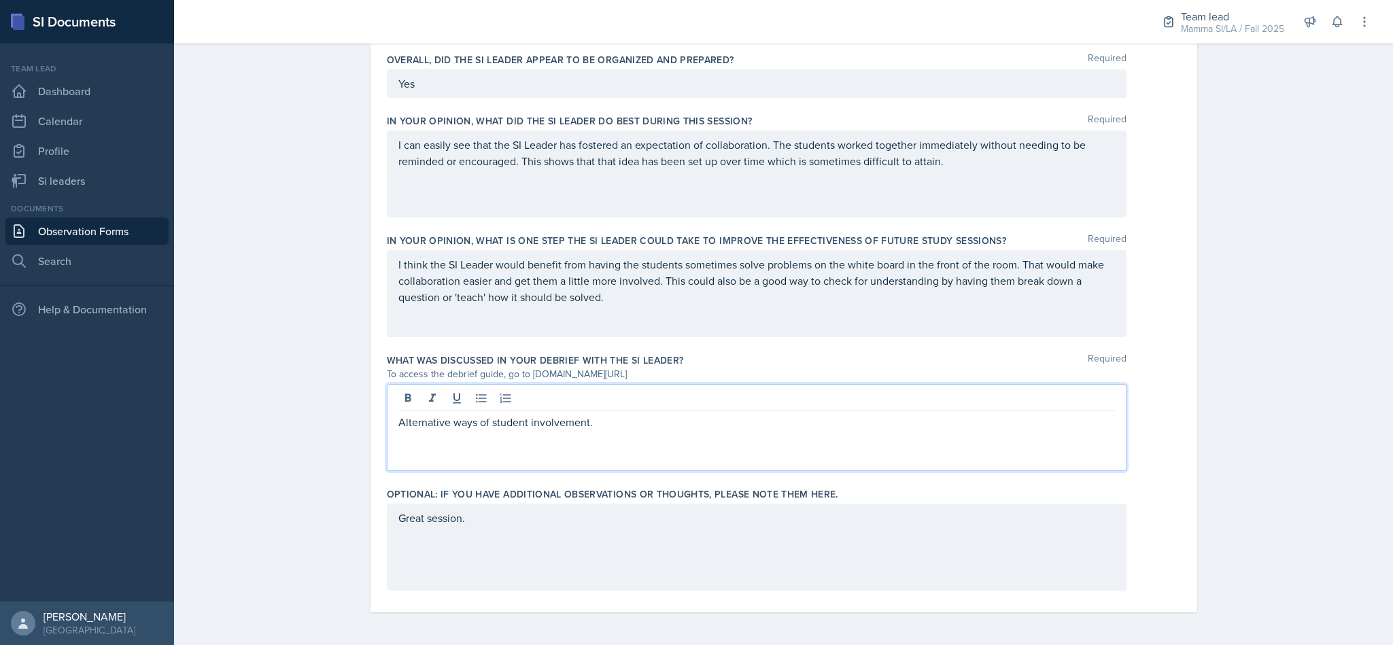
click at [816, 524] on div "Great session." at bounding box center [757, 547] width 740 height 87
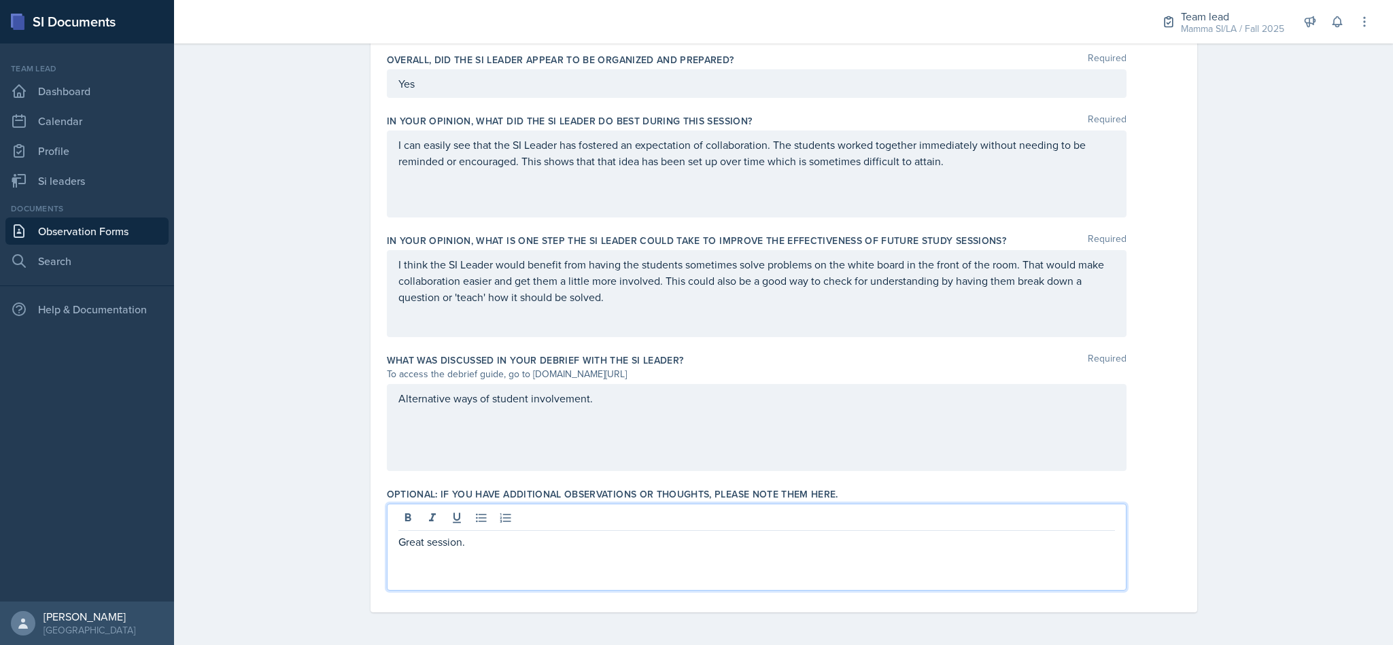
click at [708, 406] on div "Alternative ways of student involvement." at bounding box center [757, 427] width 740 height 87
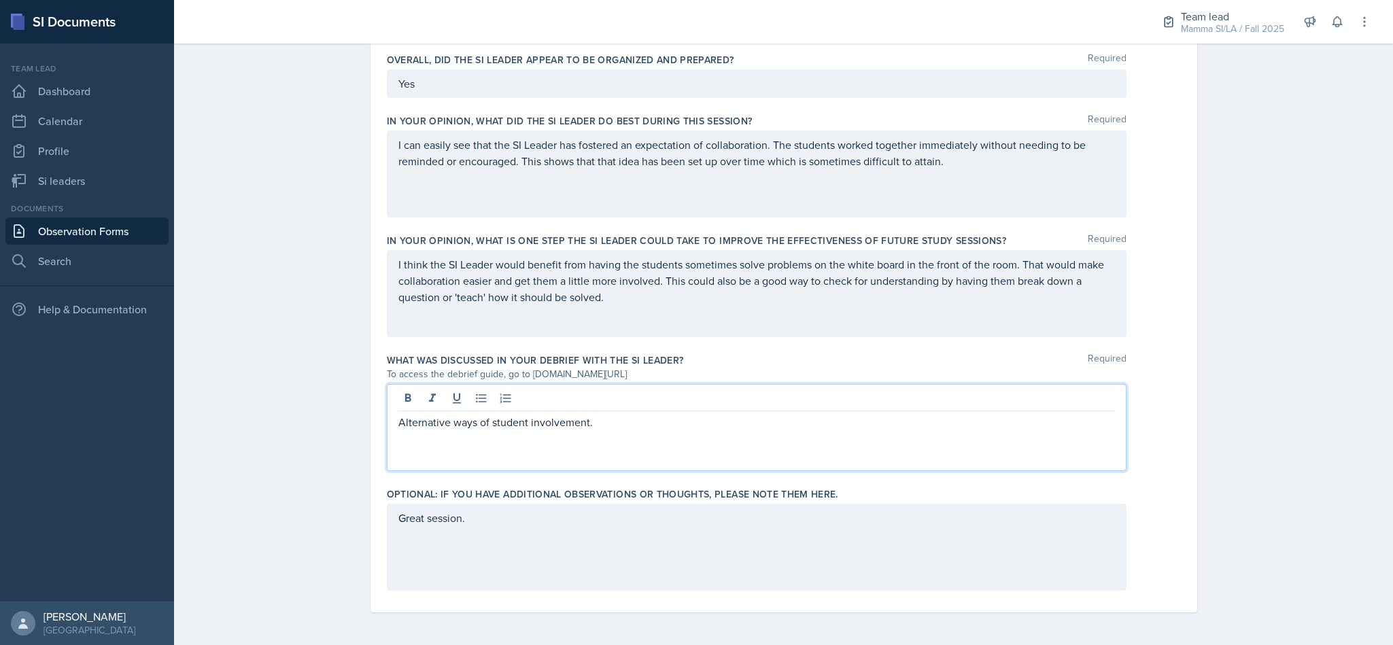
click at [790, 526] on div "Great session." at bounding box center [757, 547] width 740 height 87
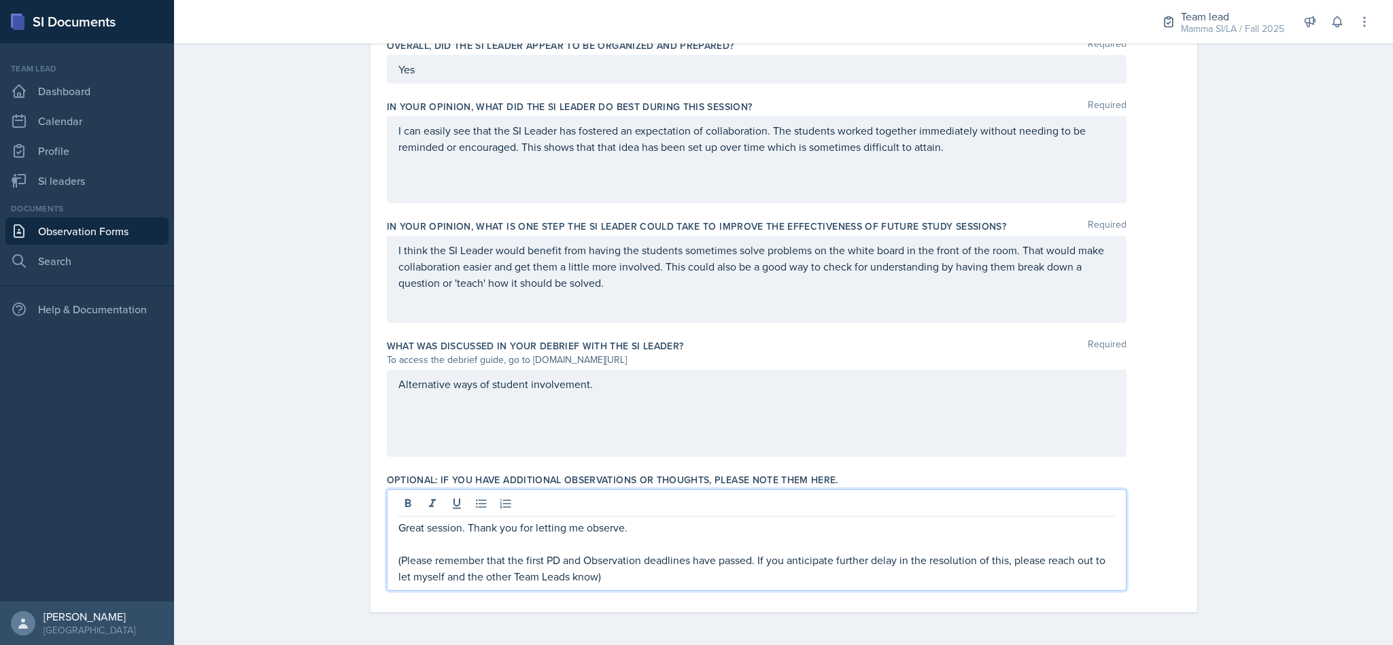
click at [404, 580] on p "(Please remember that the first PD and Observation deadlines have passed. If yo…" at bounding box center [756, 568] width 716 height 33
click at [730, 585] on p "Please remember that the first PD and Observation deadlines have passed. If you…" at bounding box center [756, 568] width 716 height 33
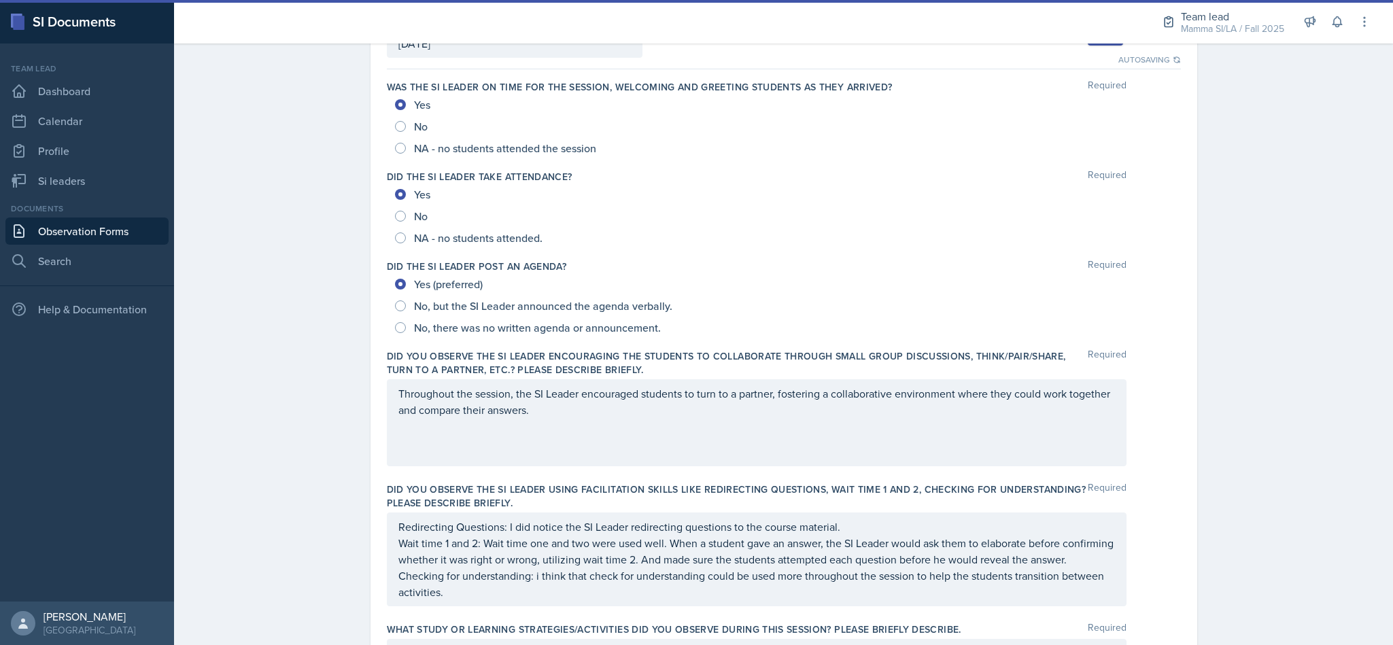
scroll to position [0, 0]
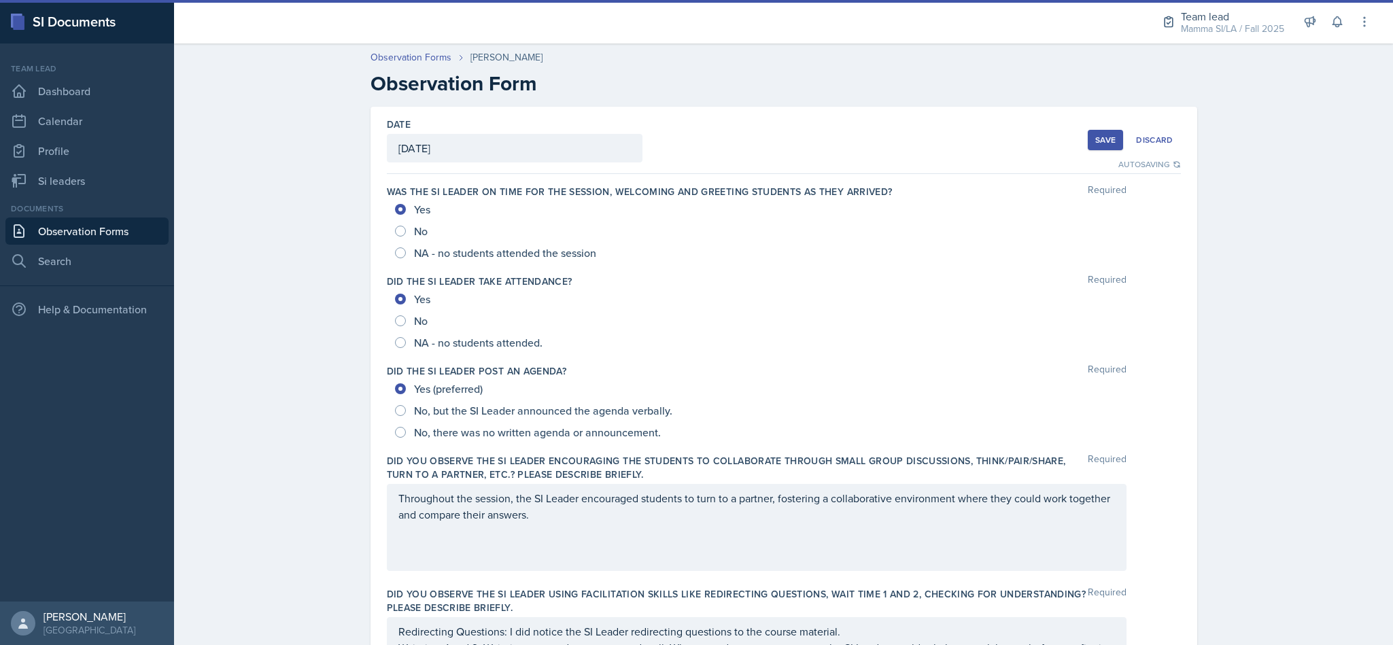
click at [1098, 135] on div "Save" at bounding box center [1105, 140] width 20 height 11
click at [1101, 143] on div "Save" at bounding box center [1105, 140] width 20 height 11
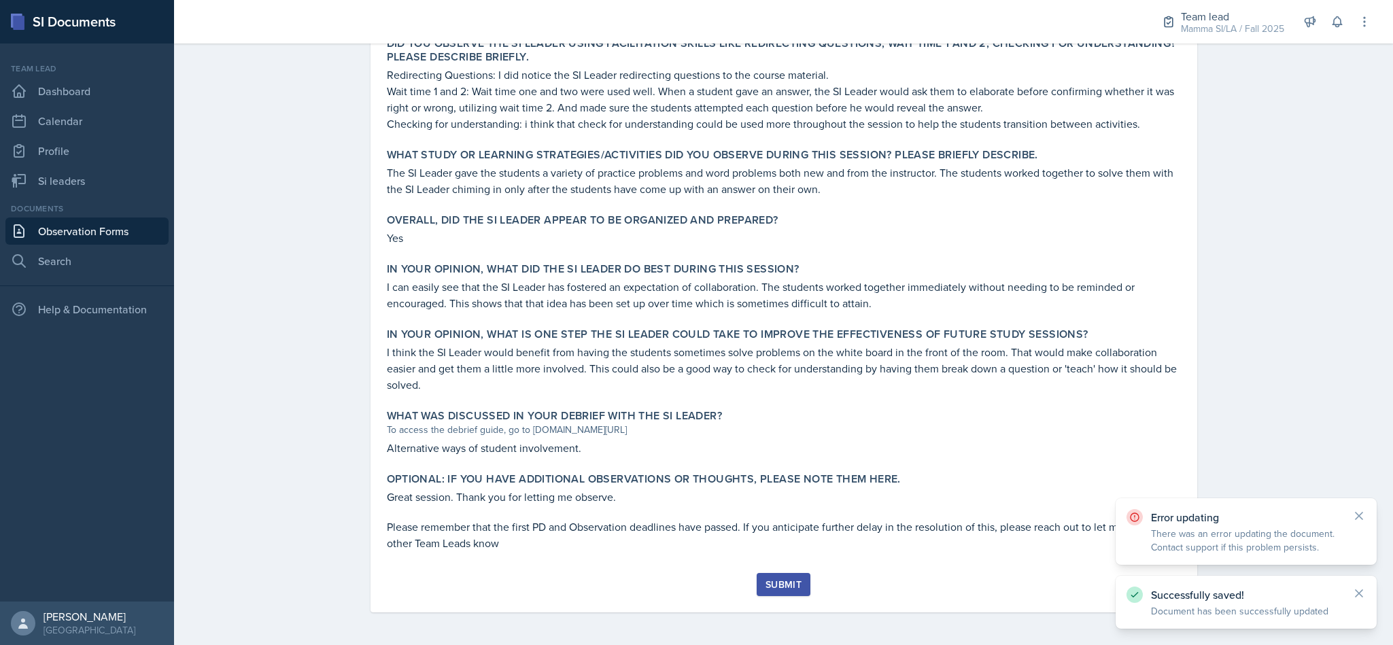
scroll to position [530, 0]
click at [799, 579] on button "Submit" at bounding box center [783, 584] width 54 height 23
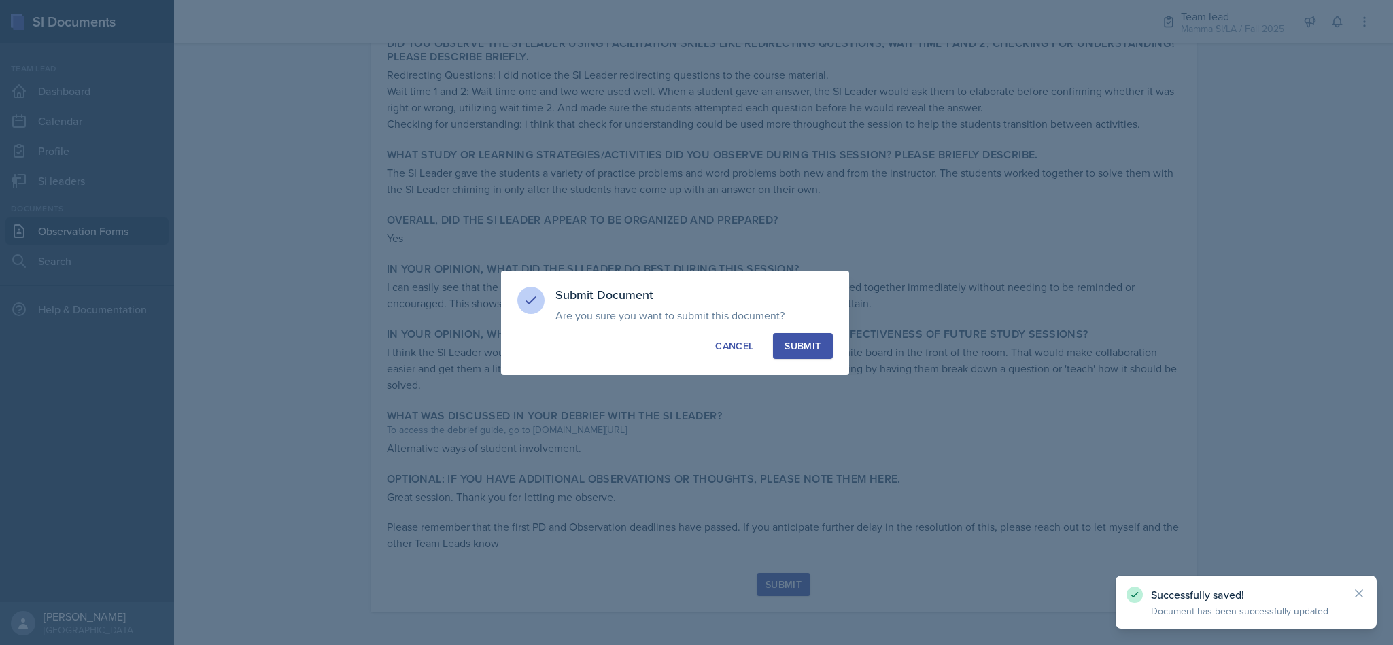
click at [808, 345] on div "Submit" at bounding box center [802, 346] width 36 height 14
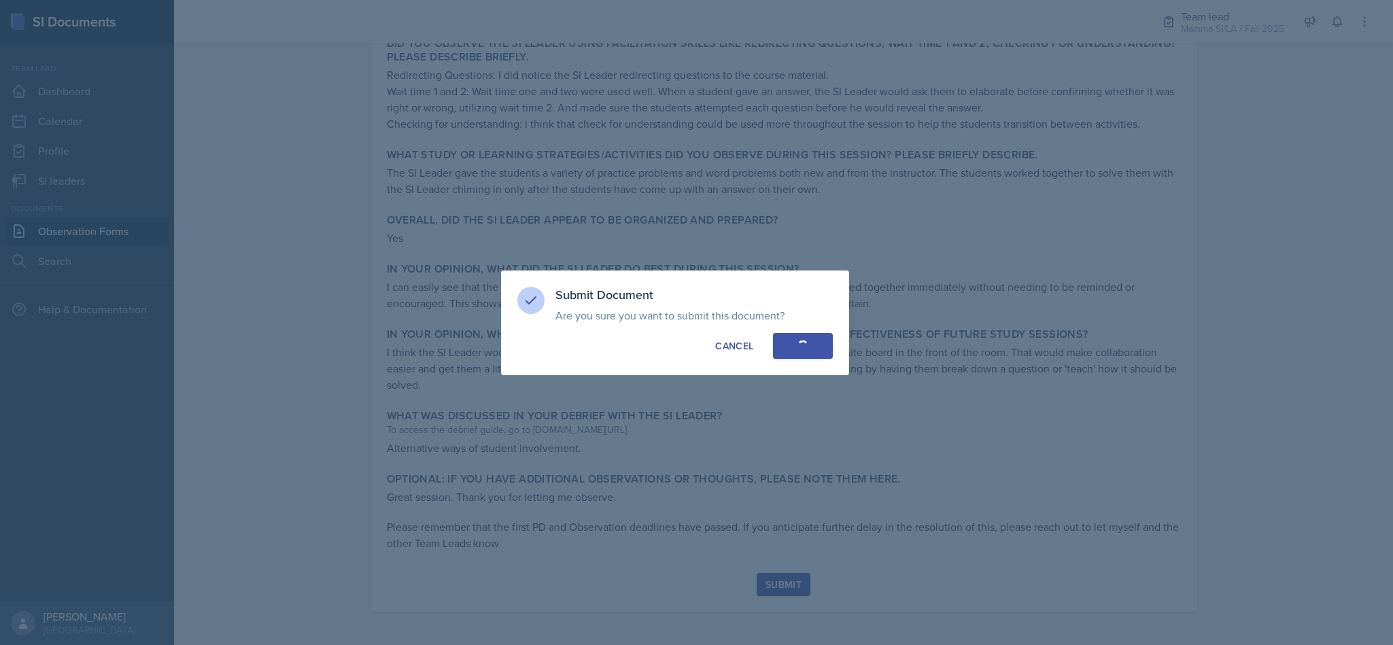
radio input "true"
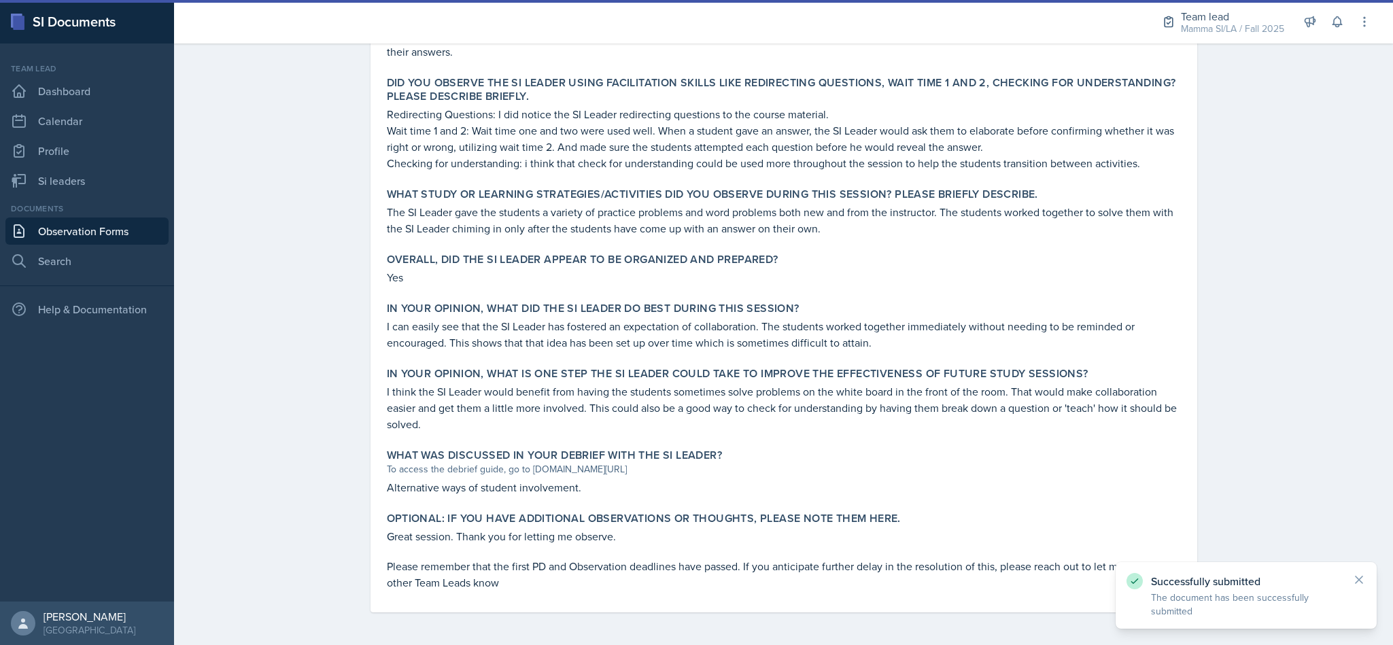
click at [71, 226] on link "Observation Forms" at bounding box center [86, 231] width 163 height 27
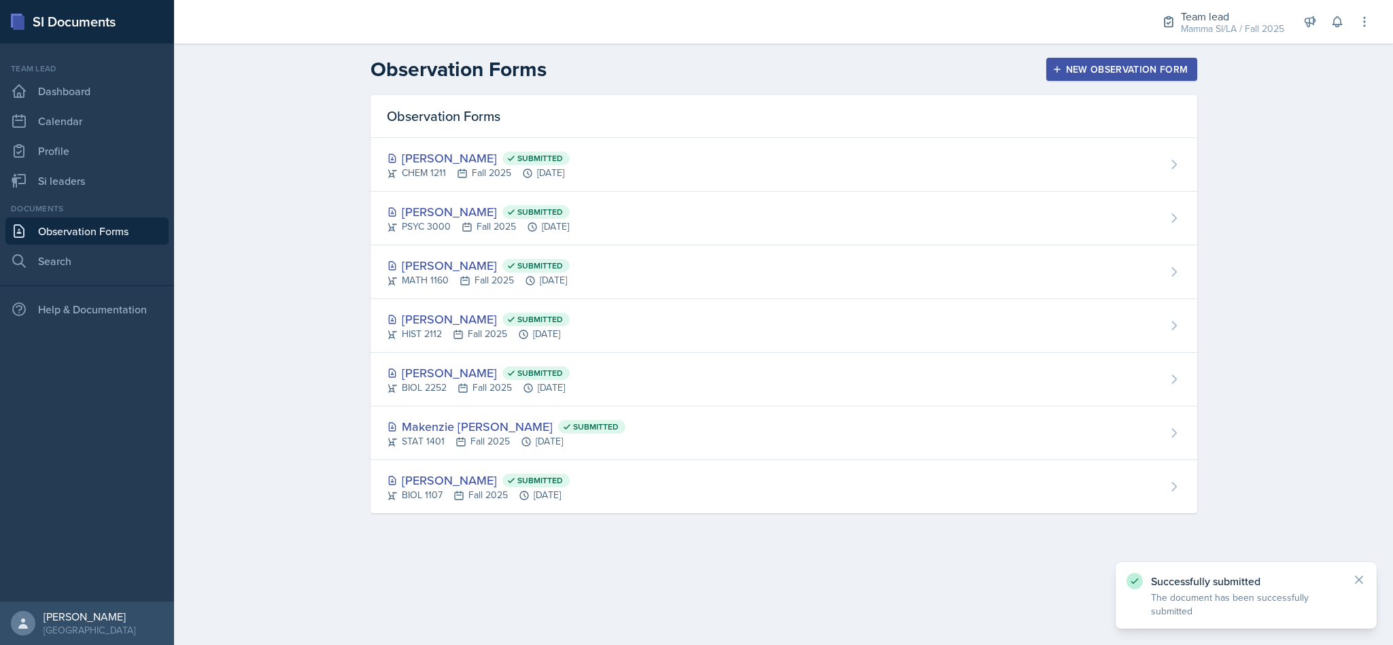
click at [1132, 68] on div "New Observation Form" at bounding box center [1121, 69] width 133 height 11
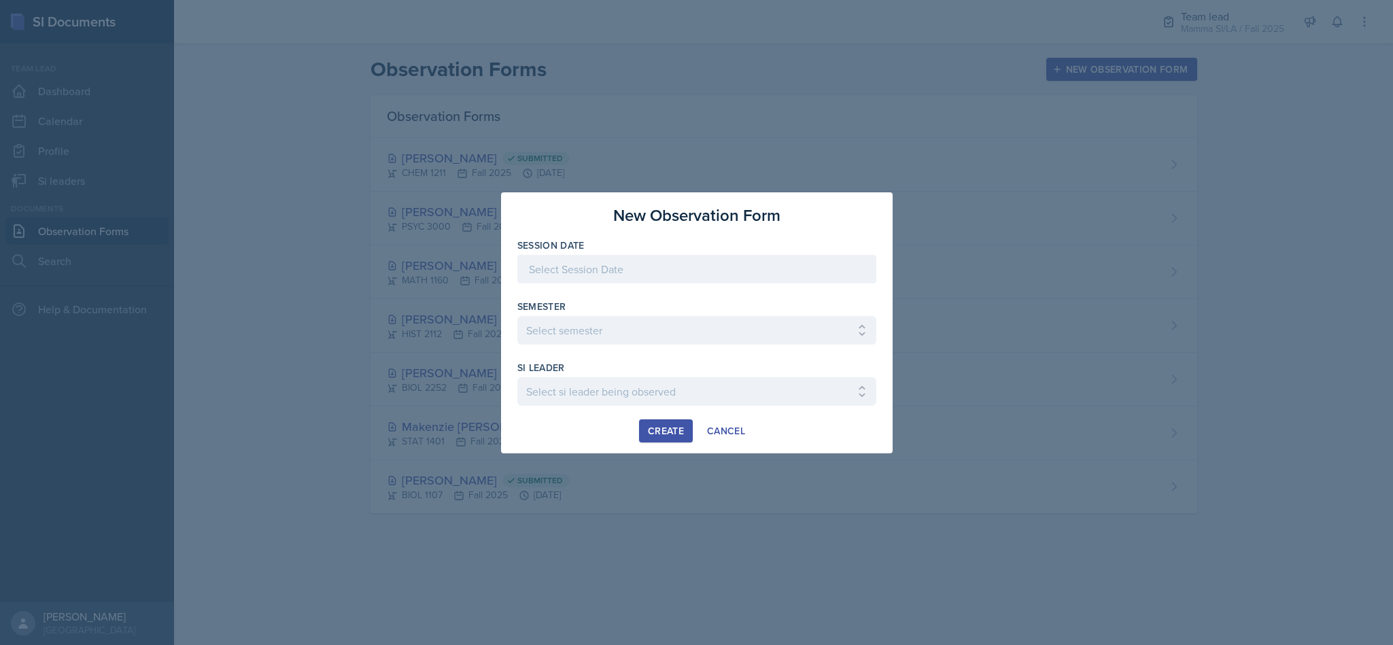
click at [756, 275] on div at bounding box center [696, 269] width 359 height 29
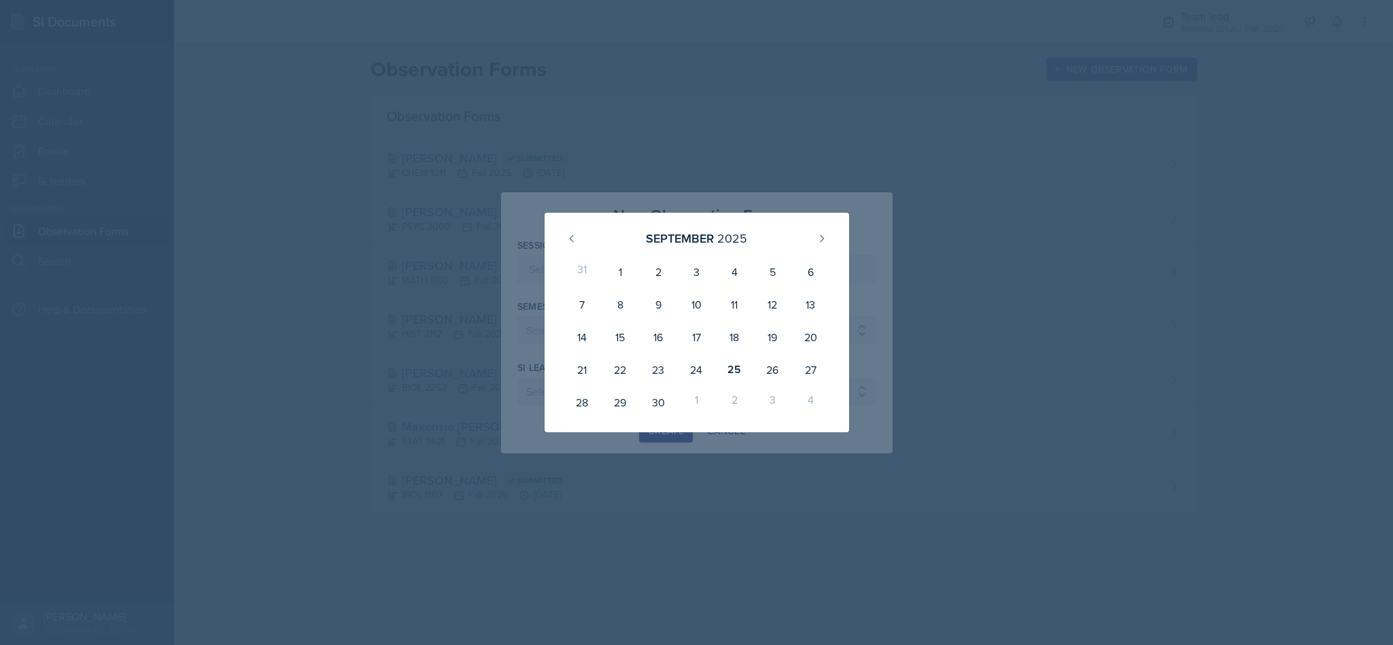
click at [735, 375] on div "25" at bounding box center [734, 369] width 38 height 33
type input "[DATE]"
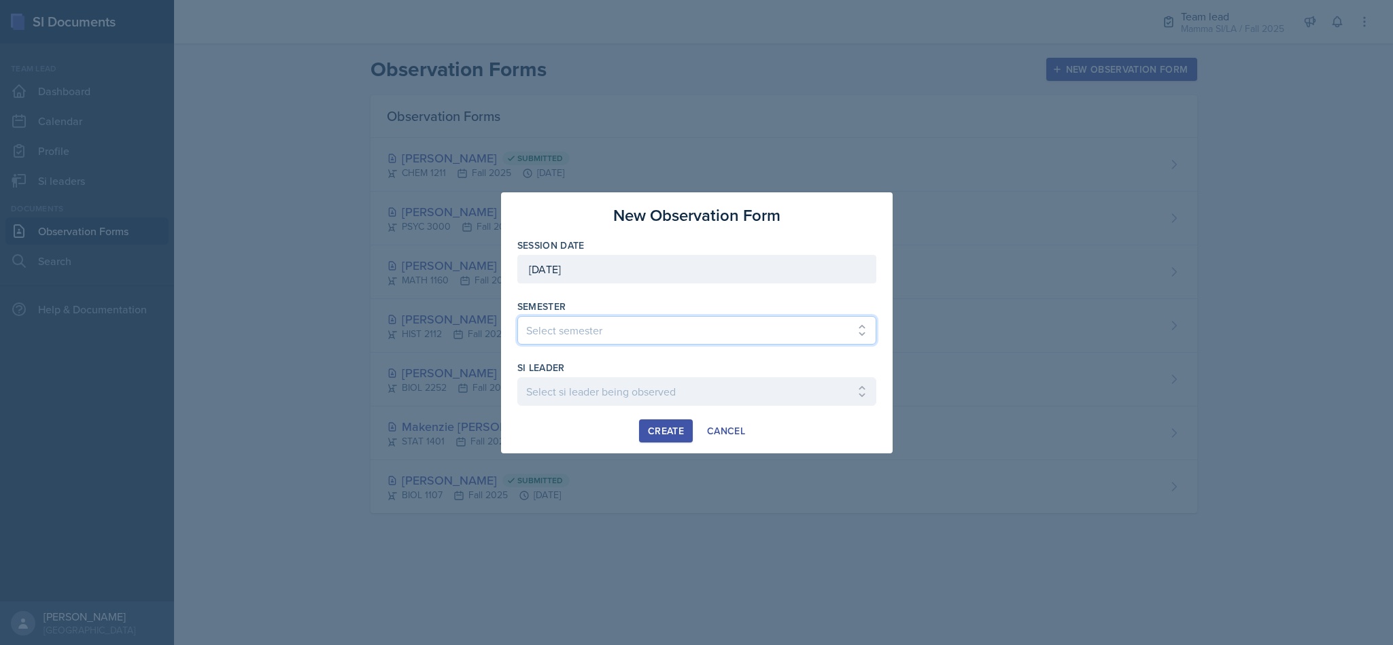
click at [755, 323] on select "Select semester All Spring 2021 Summer 2021 Spring 2022 Fall 2020 Fall 2021 Fal…" at bounding box center [696, 330] width 359 height 29
select select "2bed604d-1099-4043-b1bc-2365e8740244"
click at [517, 316] on select "Select semester All Spring 2021 Summer 2021 Spring 2022 Fall 2020 Fall 2021 Fal…" at bounding box center [696, 330] width 359 height 29
click at [740, 406] on div at bounding box center [696, 413] width 359 height 14
click at [735, 396] on select "Select si leader being observed [PERSON_NAME] / CHEM 1211 / Demon SI of [GEOGRA…" at bounding box center [696, 391] width 359 height 29
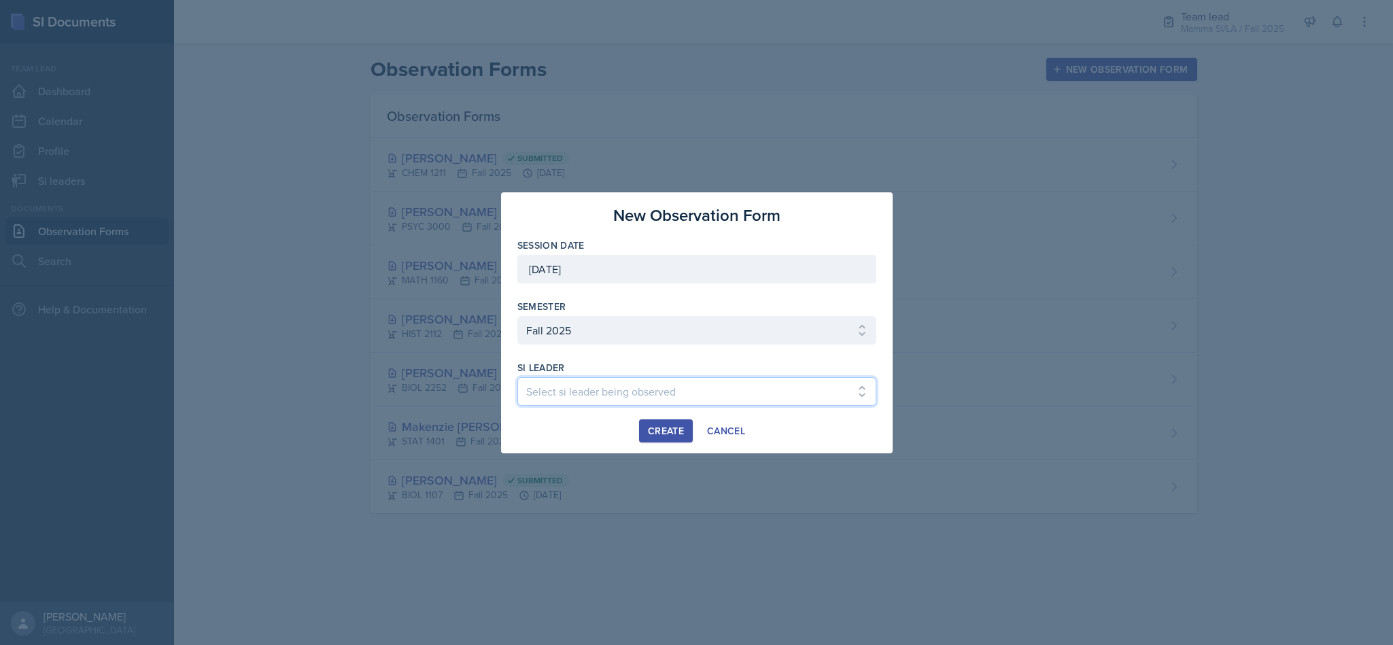
select select "7215b679-aa77-4d02-ad09-18810be12761"
click at [517, 377] on select "Select si leader being observed [PERSON_NAME] / CHEM 1211 / Demon SI of [GEOGRA…" at bounding box center [696, 391] width 359 height 29
click at [657, 431] on div "Create" at bounding box center [666, 430] width 36 height 11
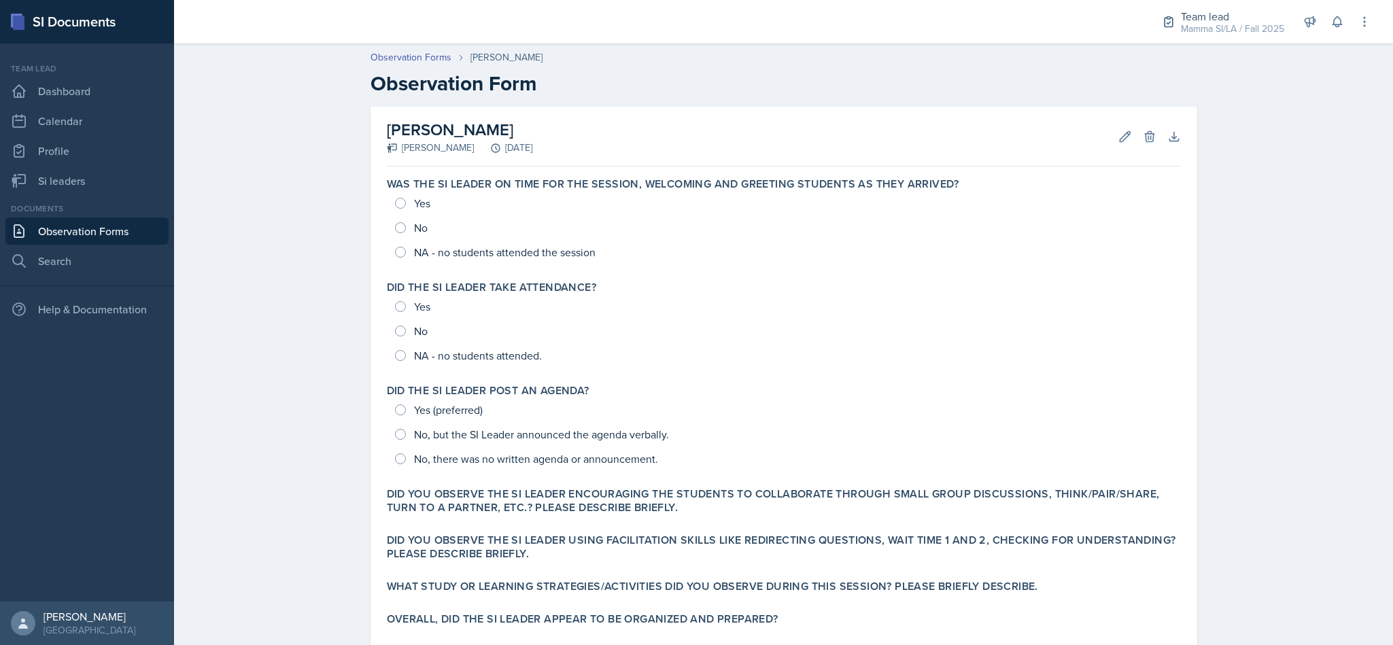
click at [400, 196] on div "Yes No NA - no students attended the session" at bounding box center [784, 227] width 794 height 73
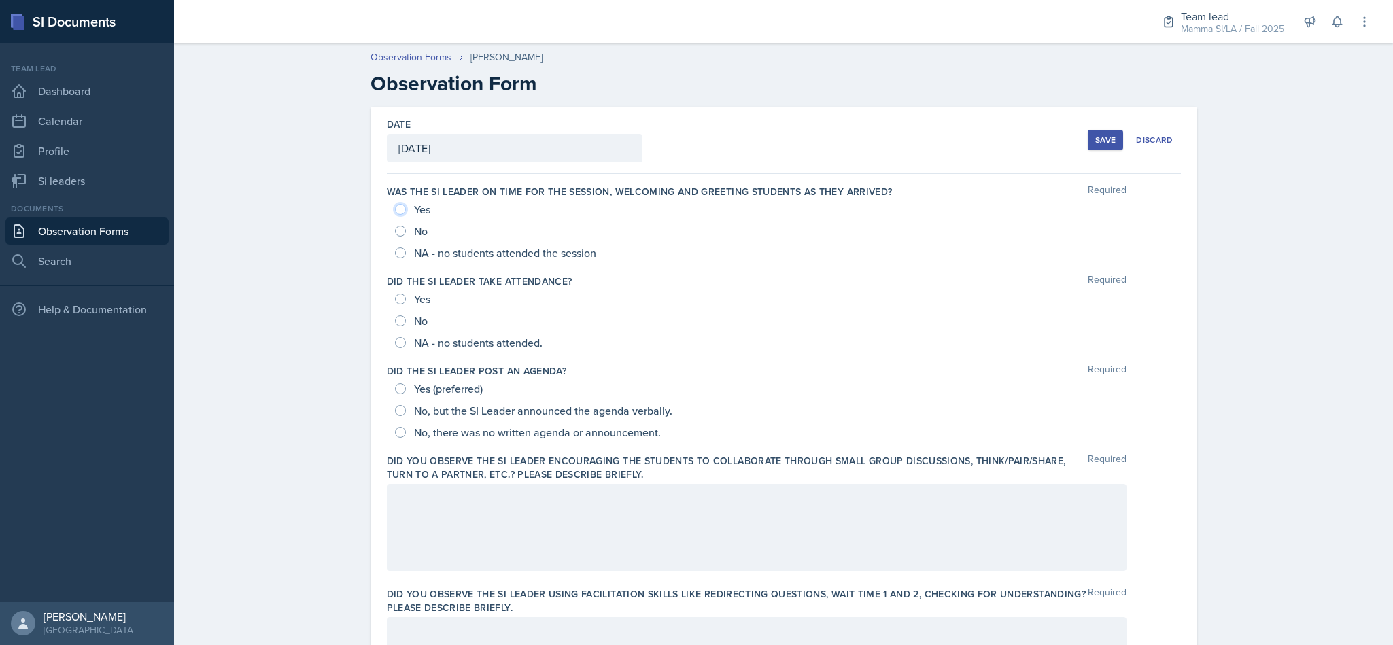
click at [395, 209] on input "Yes" at bounding box center [400, 209] width 11 height 11
radio input "true"
click at [395, 300] on input "Yes" at bounding box center [400, 299] width 11 height 11
radio input "true"
click at [396, 389] on input "Yes (preferred)" at bounding box center [400, 388] width 11 height 11
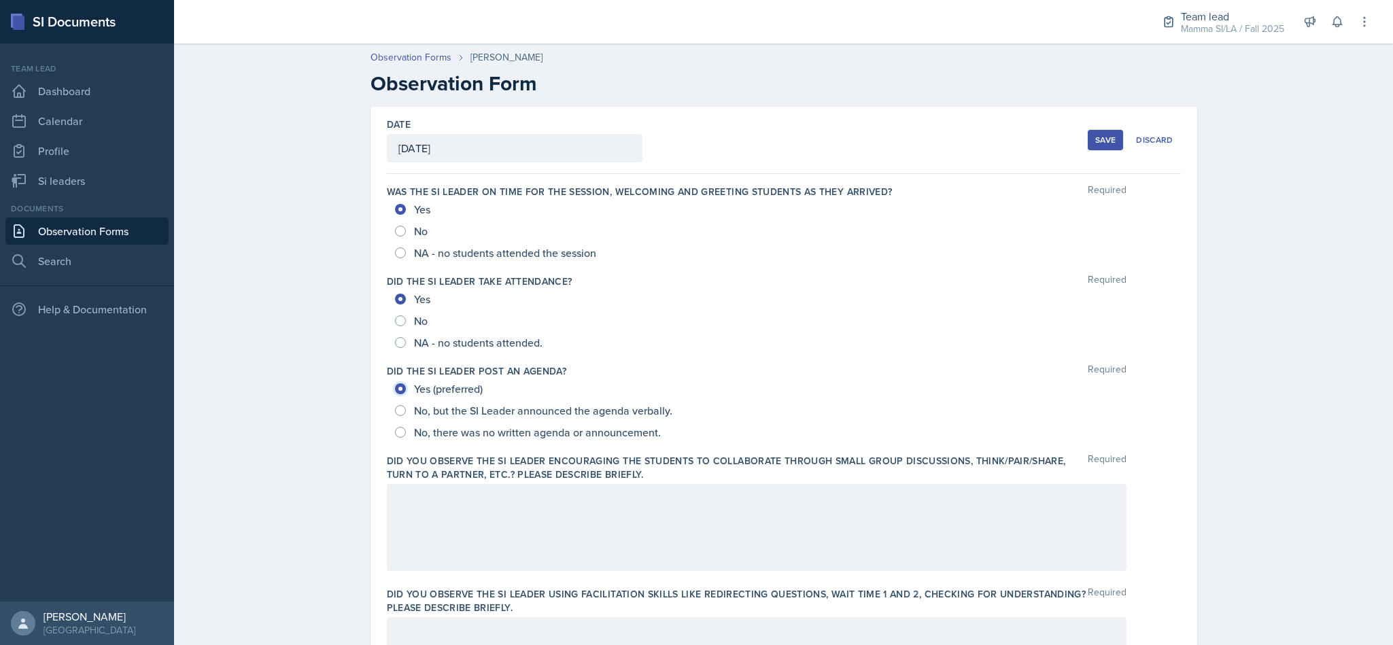
radio input "true"
click at [498, 518] on div at bounding box center [757, 527] width 740 height 87
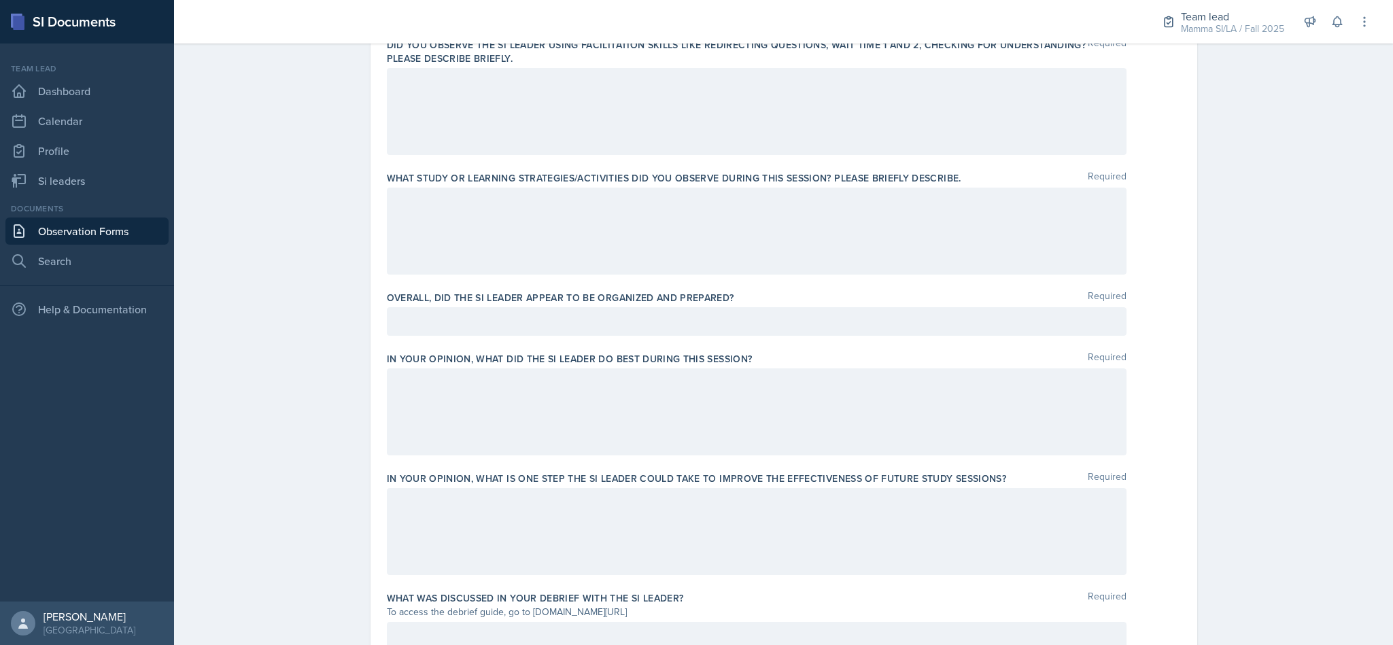
scroll to position [788, 0]
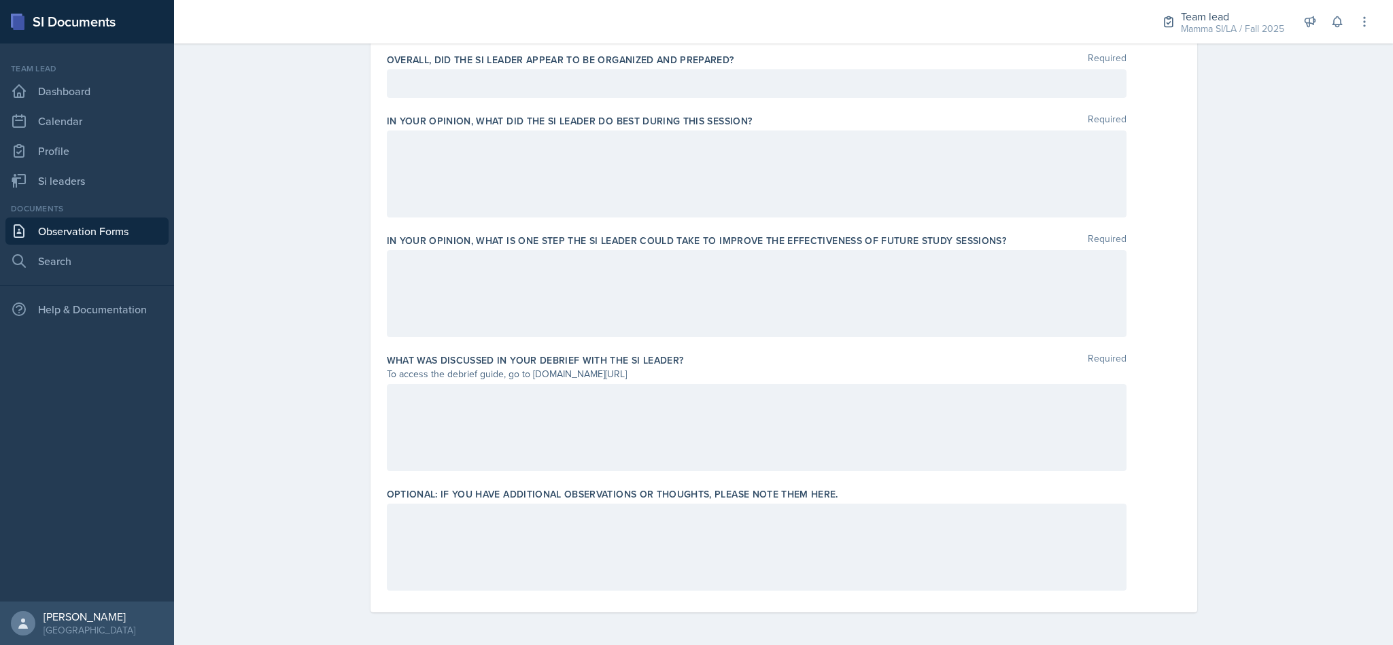
click at [838, 506] on div at bounding box center [757, 547] width 740 height 87
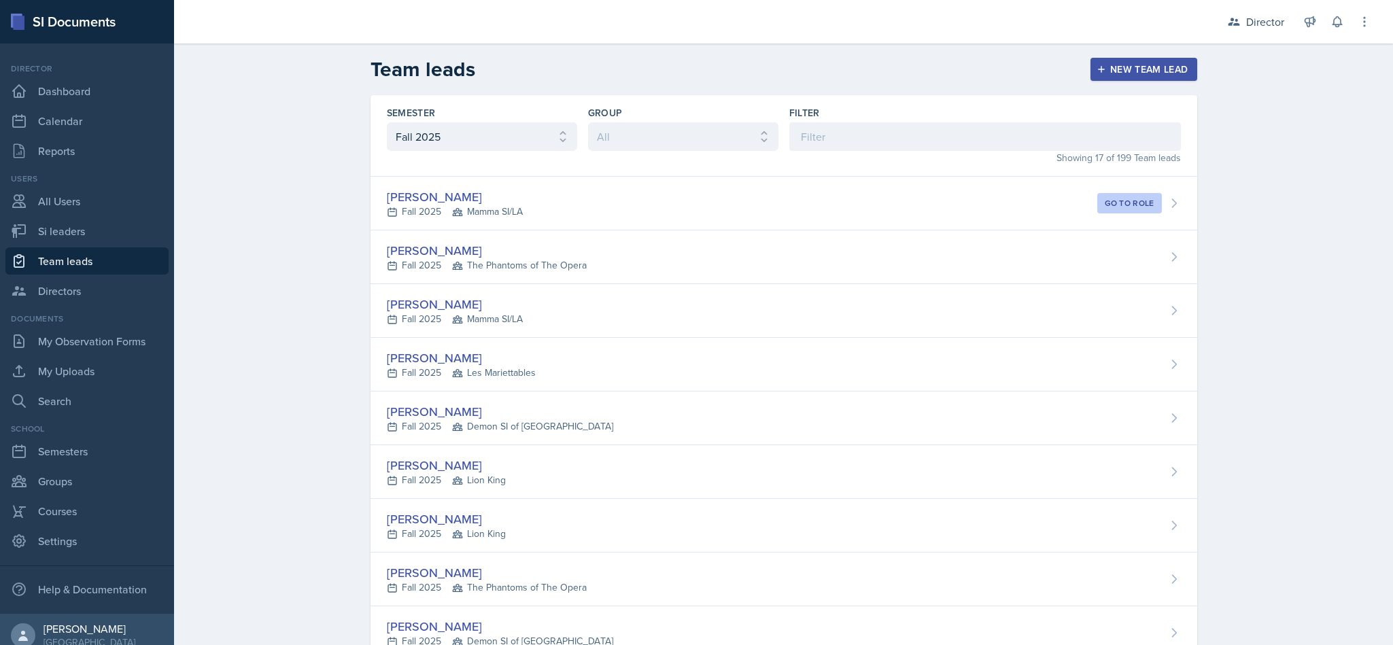
select select "2bed604d-1099-4043-b1bc-2365e8740244"
click at [94, 226] on link "Si leaders" at bounding box center [86, 231] width 163 height 27
select select "2bed604d-1099-4043-b1bc-2365e8740244"
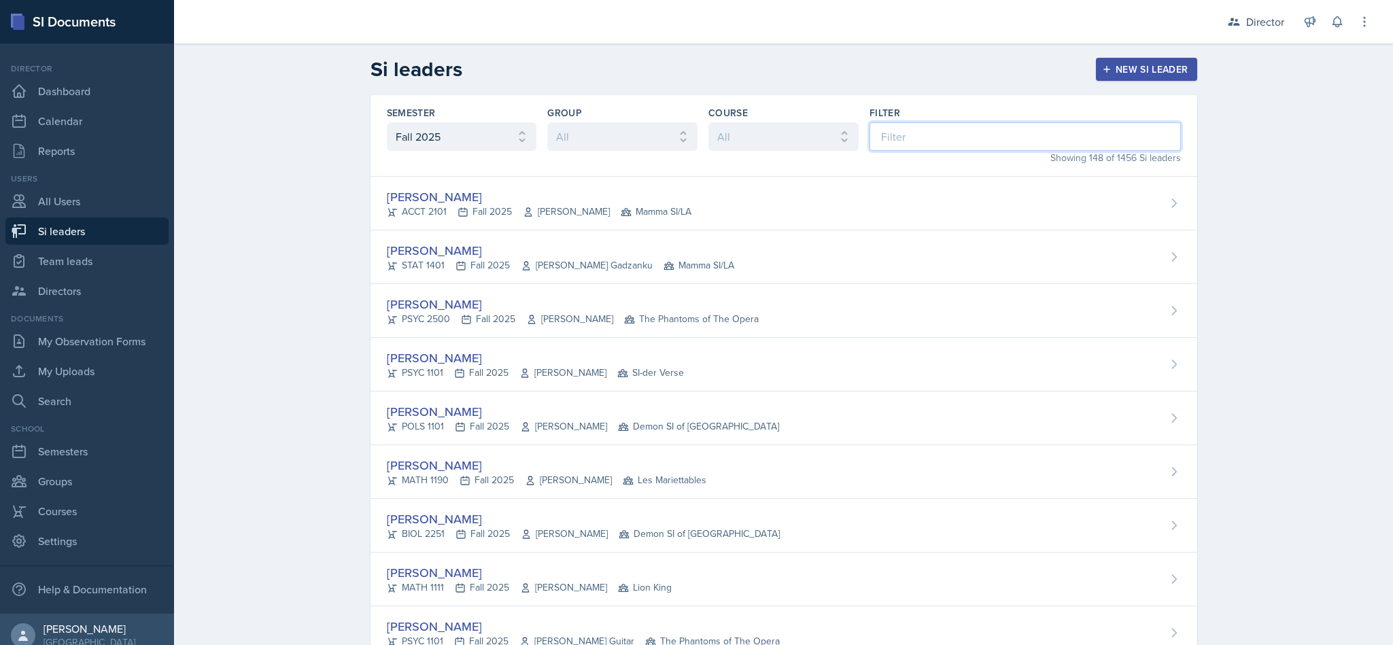
click at [955, 137] on input at bounding box center [1024, 136] width 311 height 29
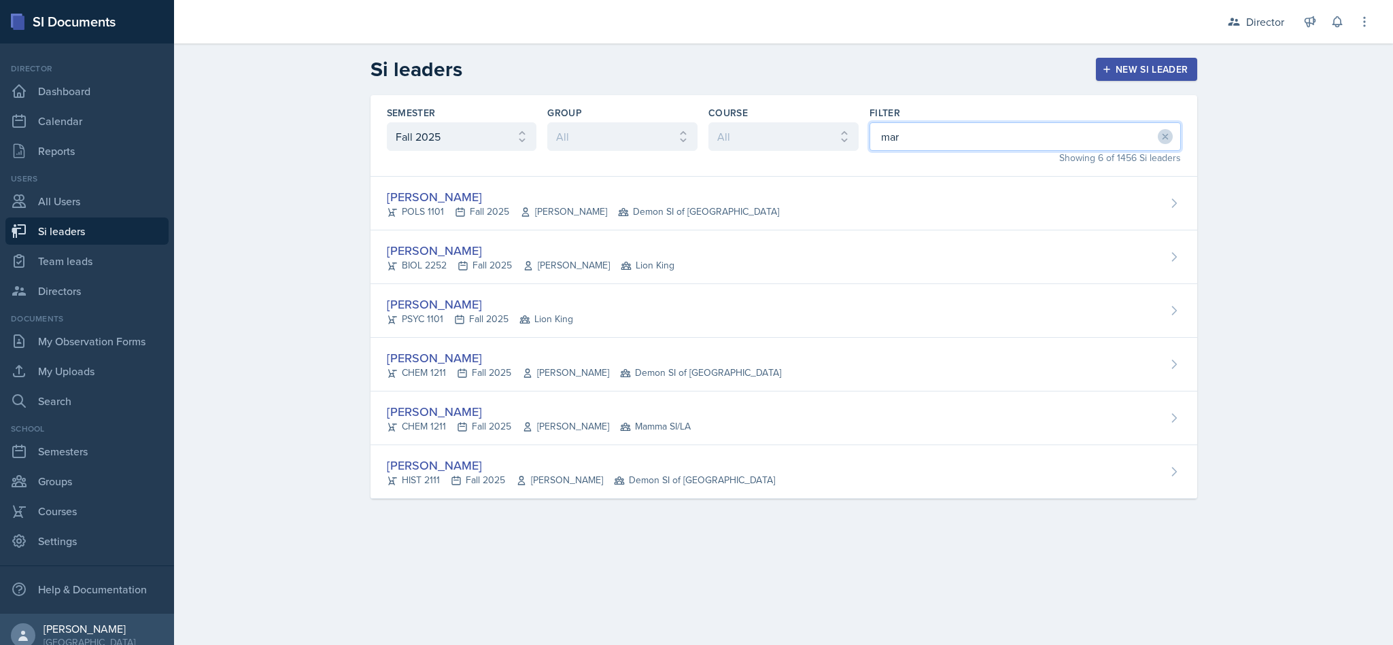
type input "mark"
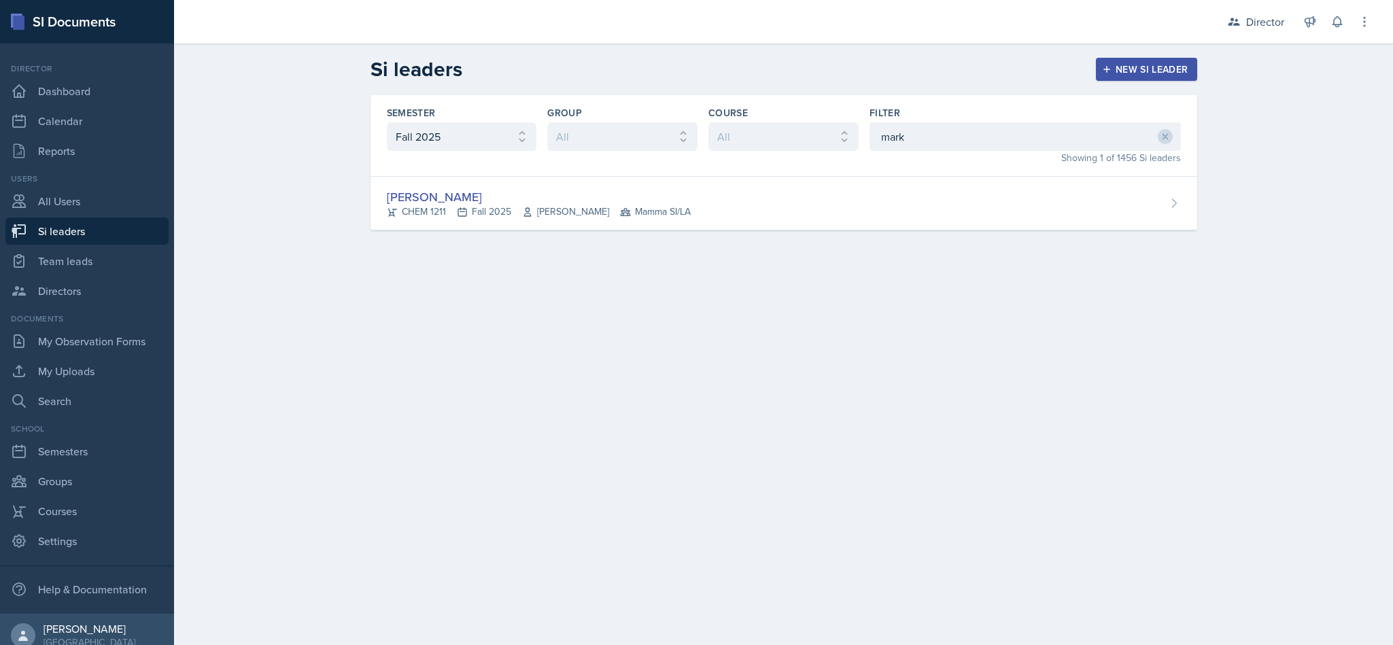
click at [838, 214] on div "Markcharles Ogunjiofor CHEM 1211 Fall 2025 Wei Zhou Mamma SI/LA" at bounding box center [783, 204] width 827 height 54
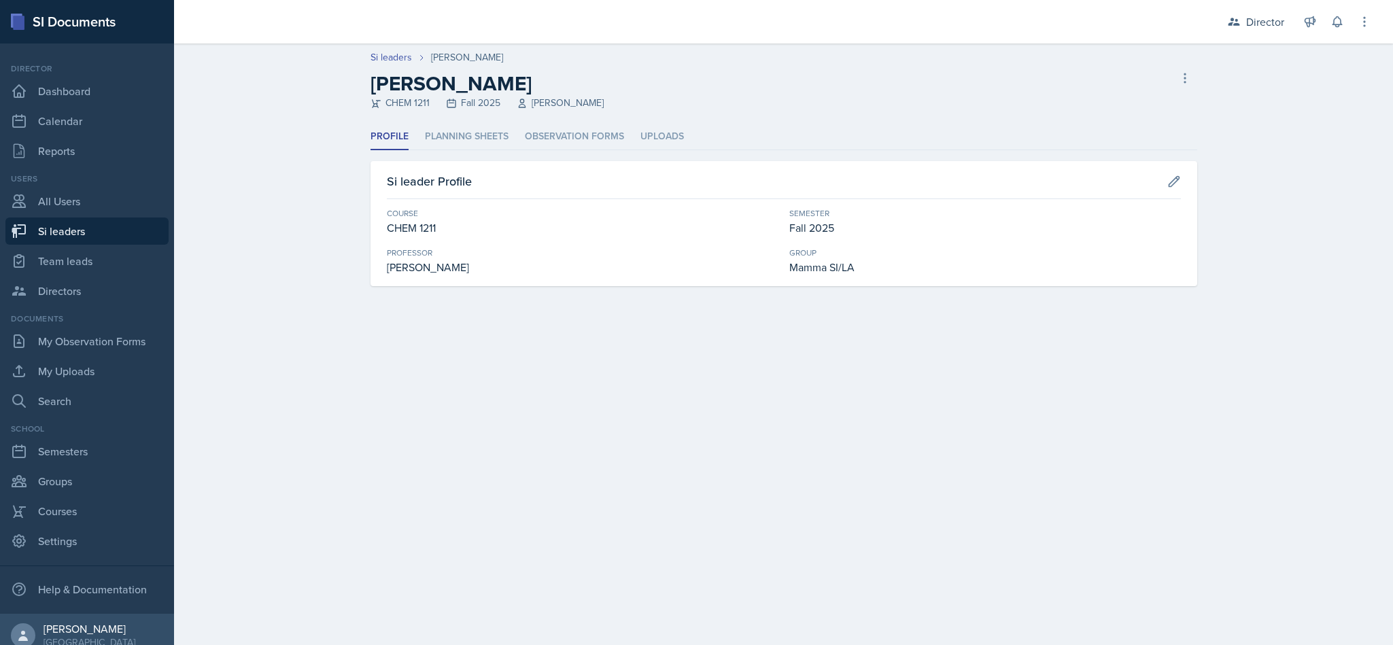
click at [495, 137] on li "Planning Sheets" at bounding box center [467, 137] width 84 height 27
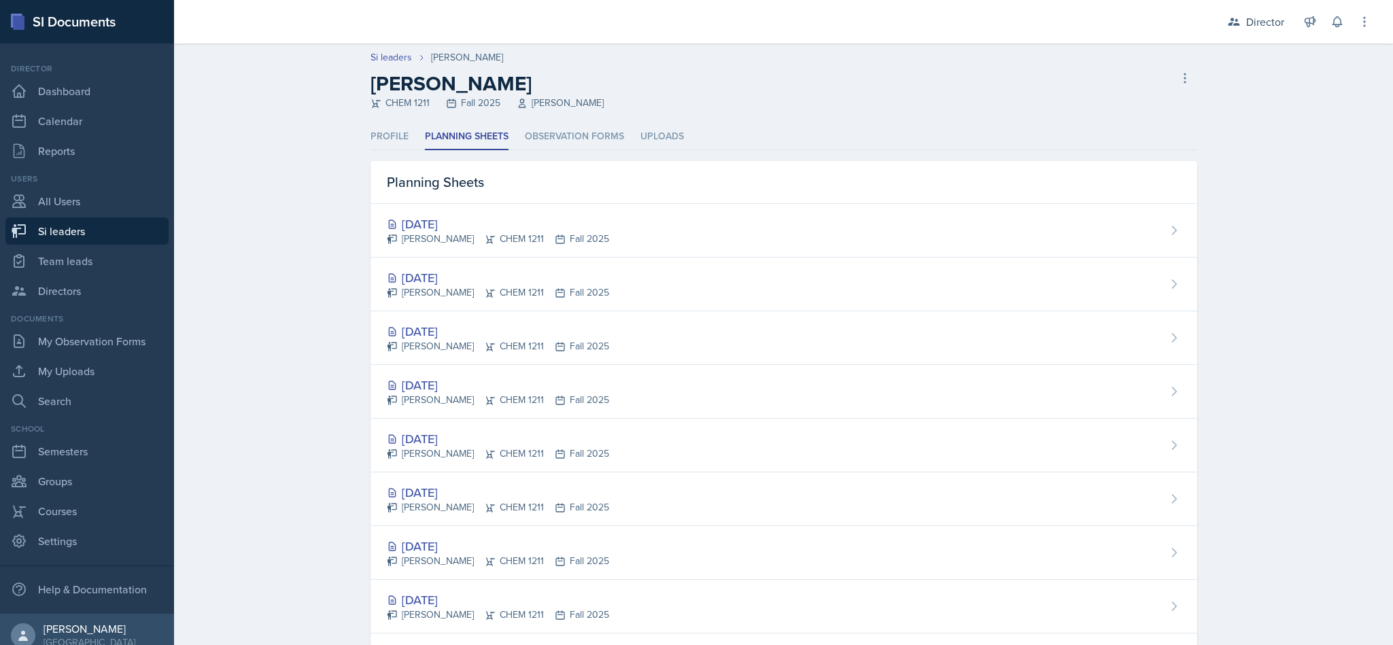
click at [572, 141] on li "Observation Forms" at bounding box center [574, 137] width 99 height 27
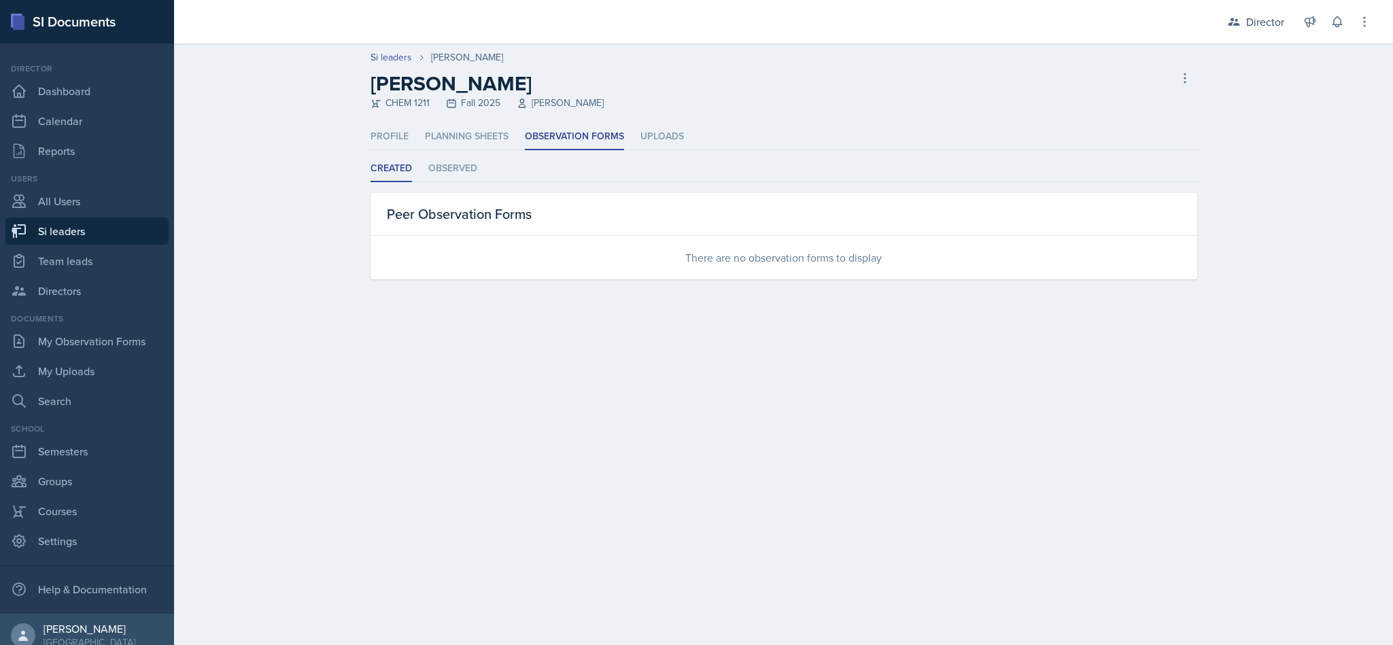
click at [474, 166] on li "Observed" at bounding box center [452, 169] width 49 height 27
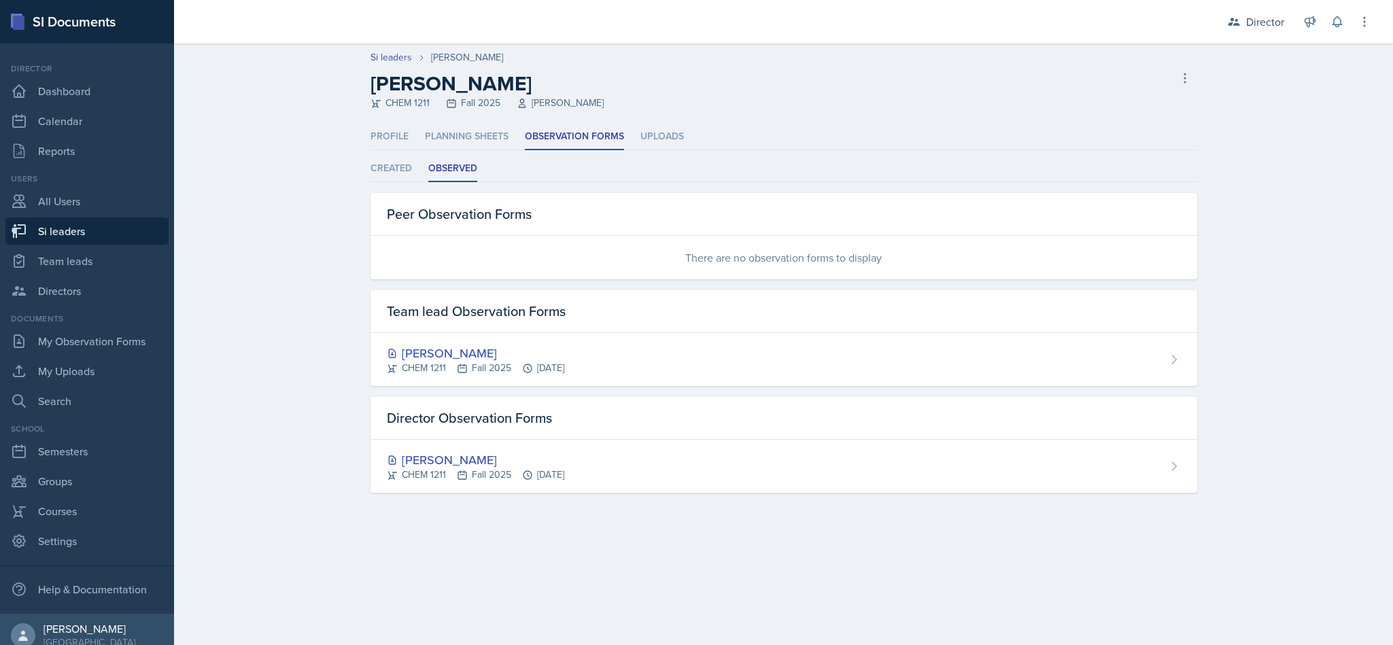
click at [103, 226] on link "Si leaders" at bounding box center [86, 231] width 163 height 27
select select "2bed604d-1099-4043-b1bc-2365e8740244"
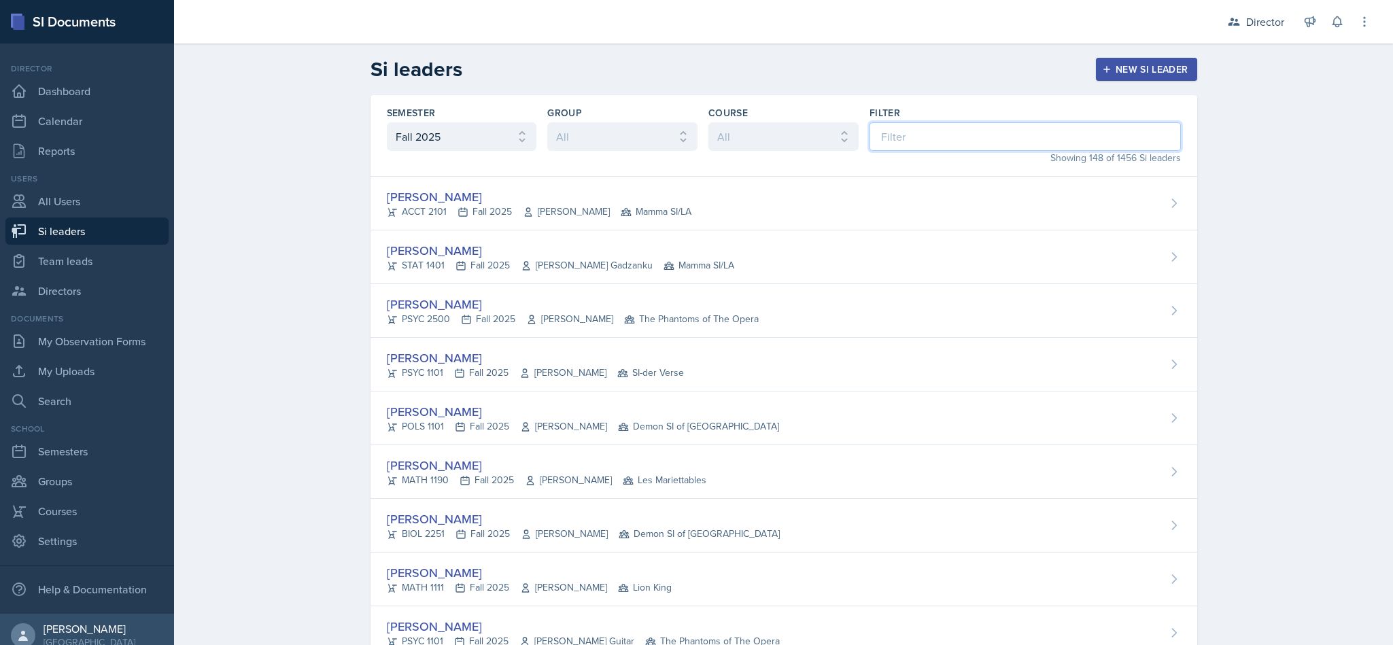
click at [899, 141] on input at bounding box center [1024, 136] width 311 height 29
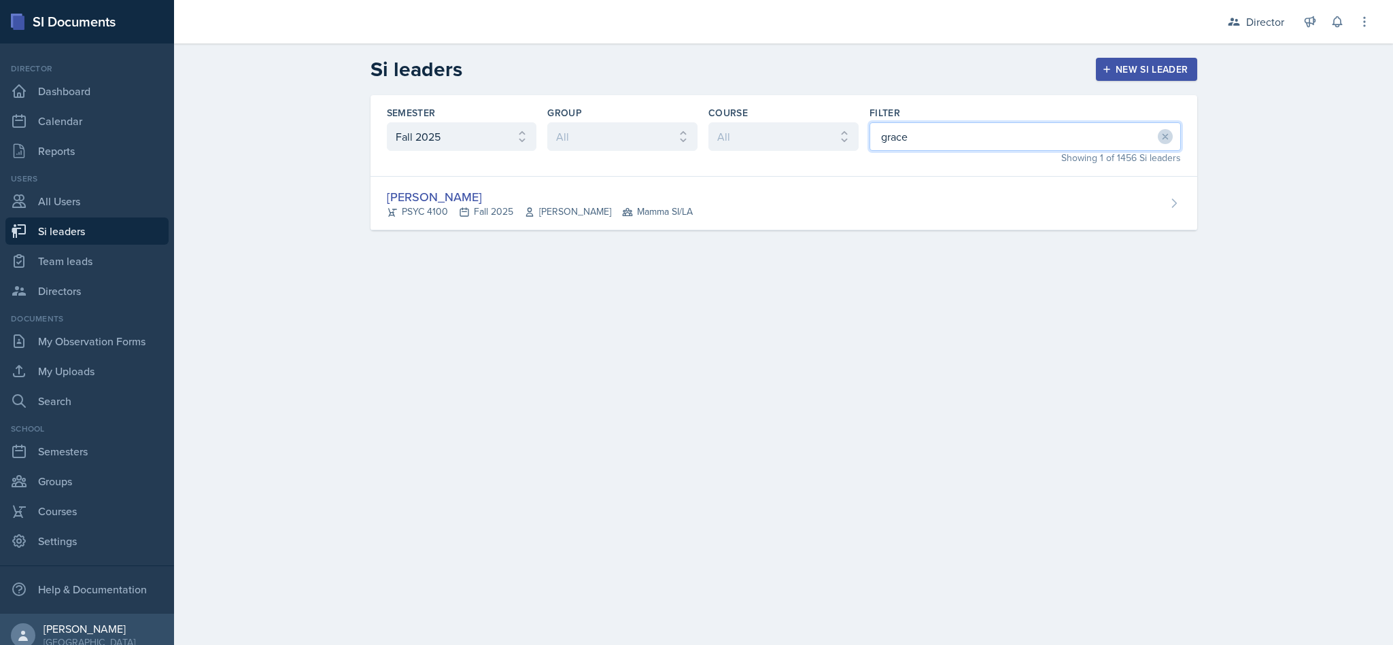
type input "grace"
click at [945, 184] on div "Grace Julian PSYC 4100 Fall 2025 Paul Story Mamma SI/LA" at bounding box center [783, 204] width 827 height 54
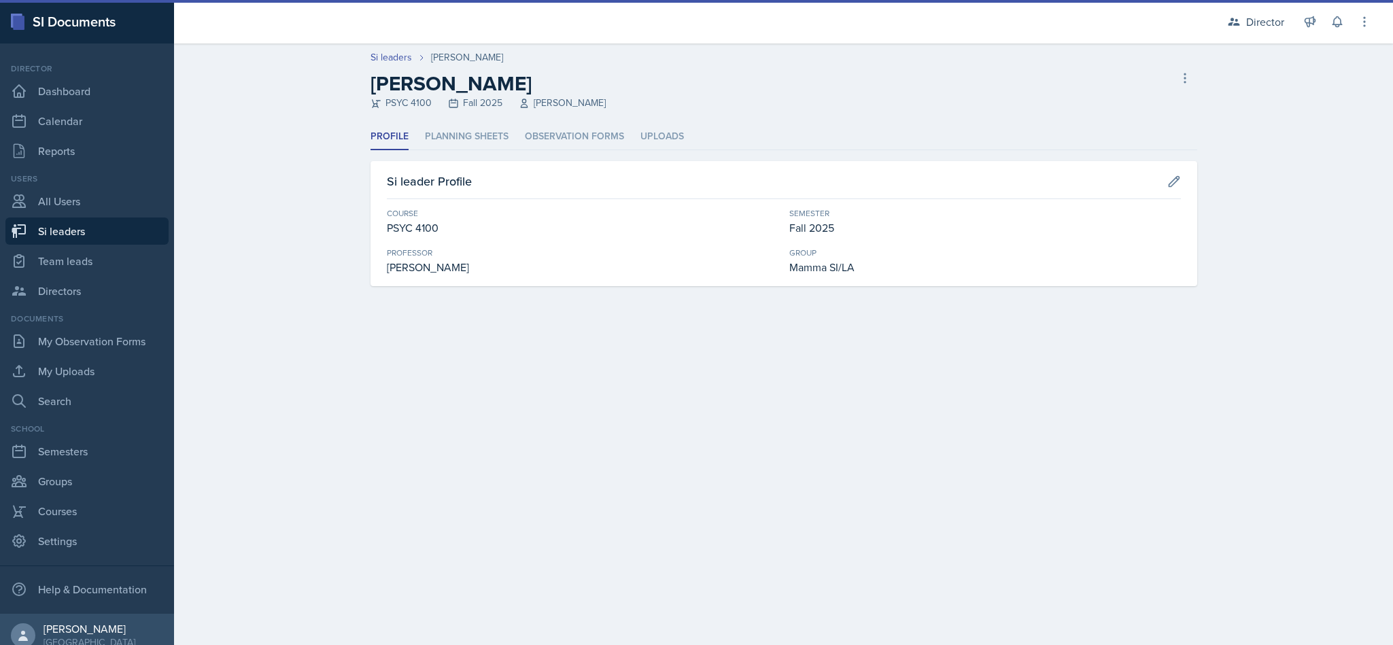
click at [489, 135] on li "Planning Sheets" at bounding box center [467, 137] width 84 height 27
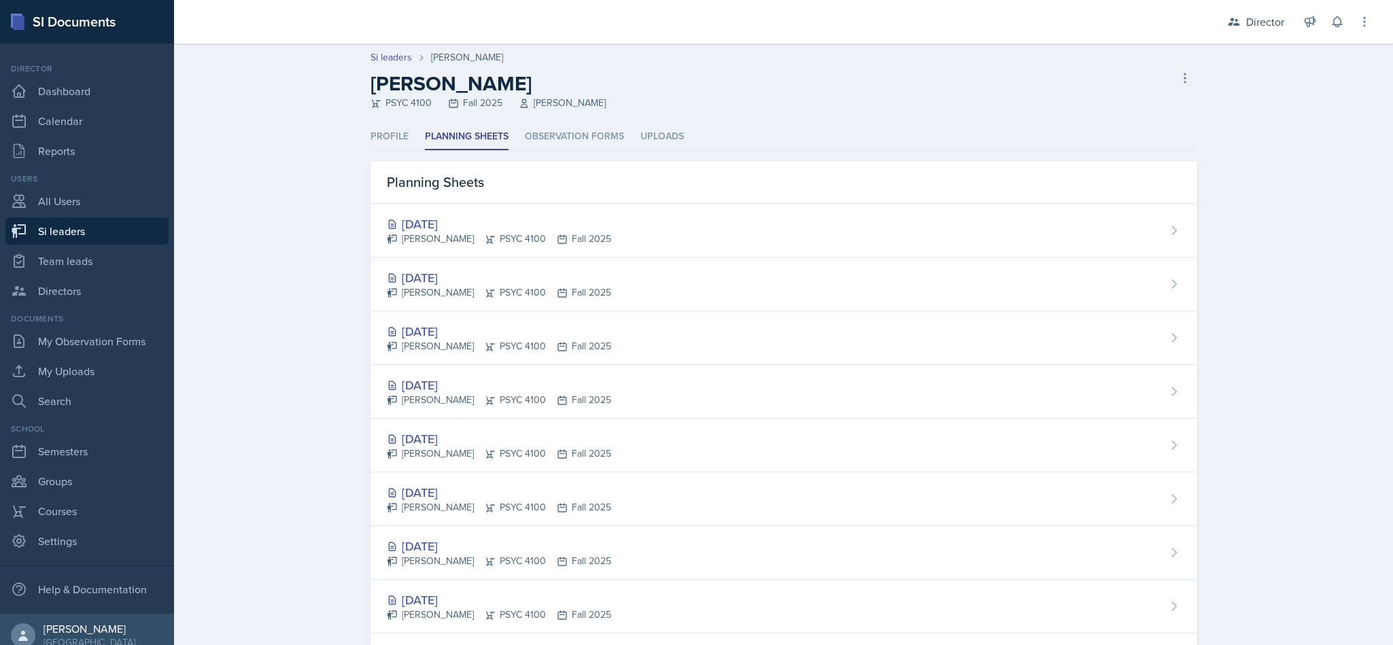
click at [638, 243] on div "Sep 25th, 2025 Grace Julian PSYC 4100 Fall 2025" at bounding box center [783, 231] width 827 height 54
